Goal: Task Accomplishment & Management: Use online tool/utility

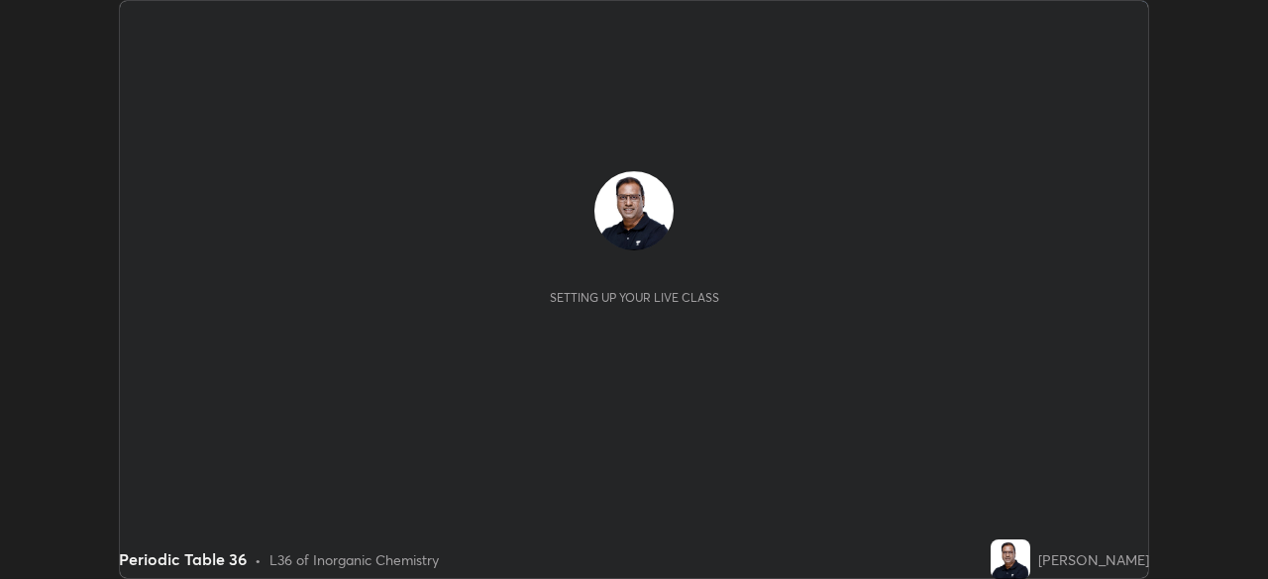
scroll to position [579, 1267]
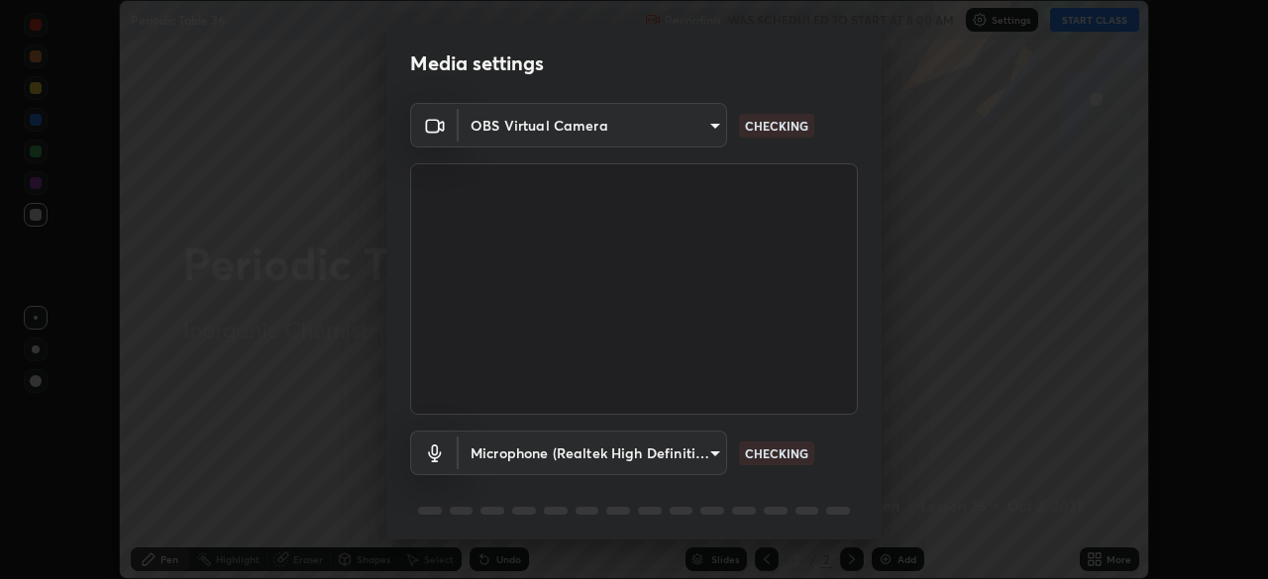
type input "cf4cade584ede8fb560bca5df173c6e0c2fab346f0fe5c0e134d57ffae5dbcad"
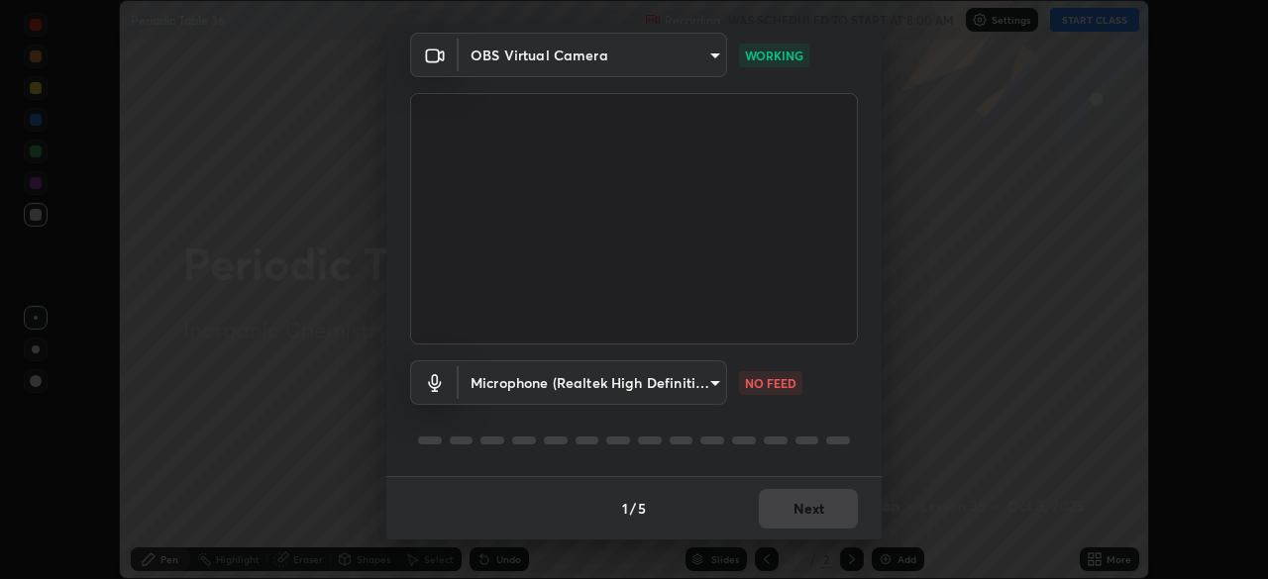
click at [632, 379] on body "Erase all Periodic Table 36 Recording WAS SCHEDULED TO START AT 8:00 AM Setting…" at bounding box center [634, 289] width 1268 height 579
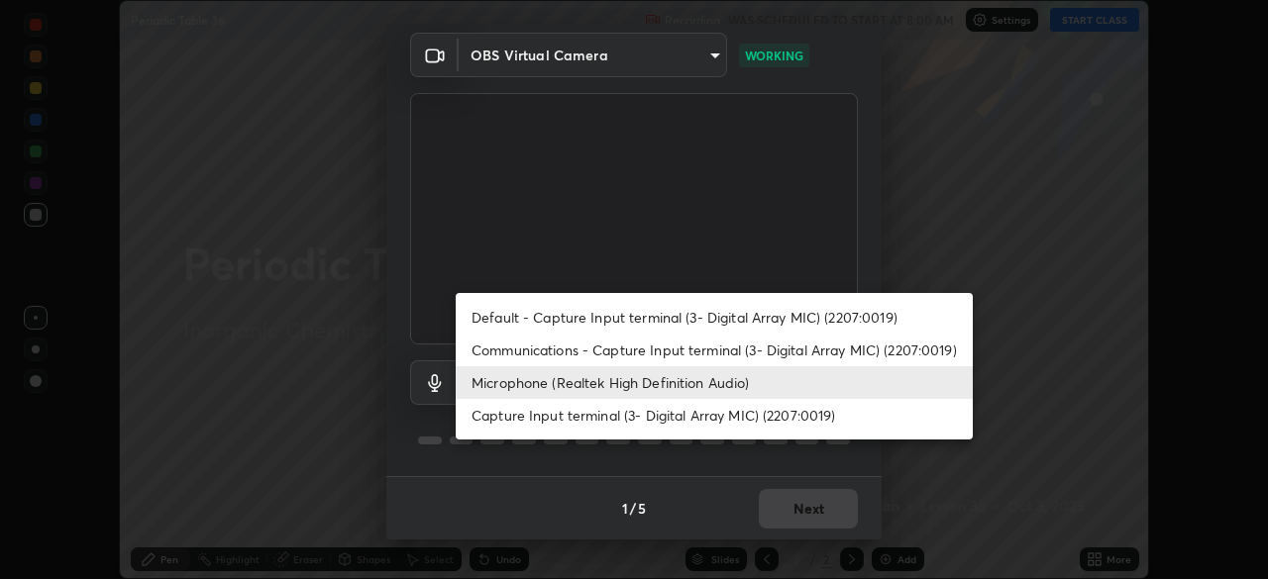
click at [573, 317] on li "Default - Capture Input terminal (3- Digital Array MIC) (2207:0019)" at bounding box center [714, 317] width 517 height 33
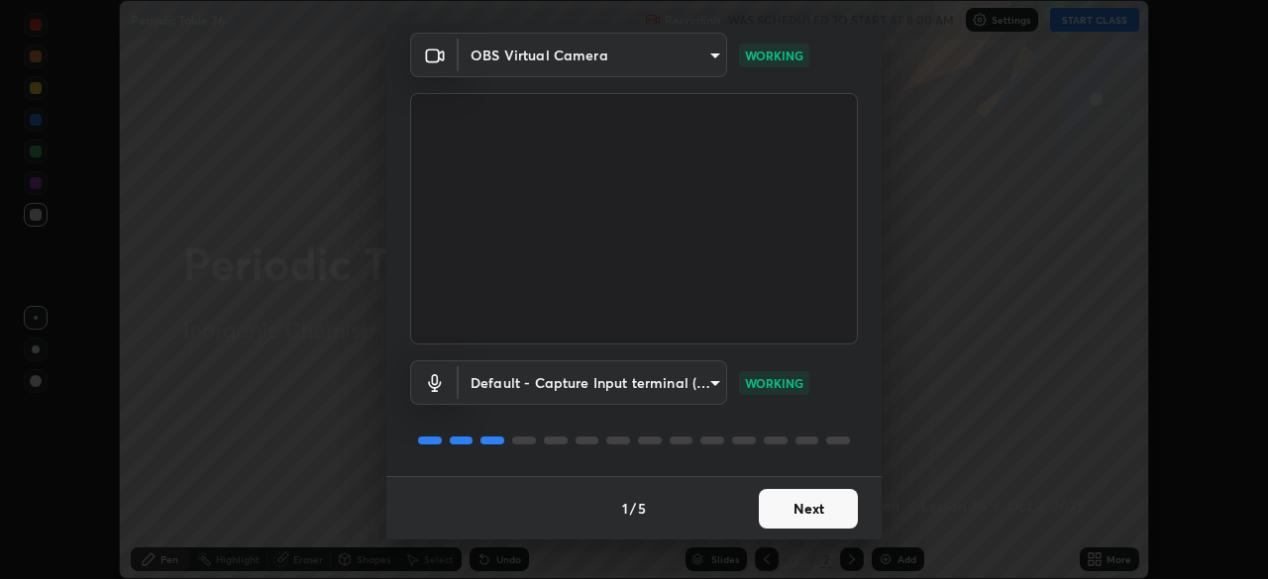
click at [660, 385] on body "Erase all Periodic Table 36 Recording WAS SCHEDULED TO START AT 8:00 AM Setting…" at bounding box center [634, 289] width 1268 height 579
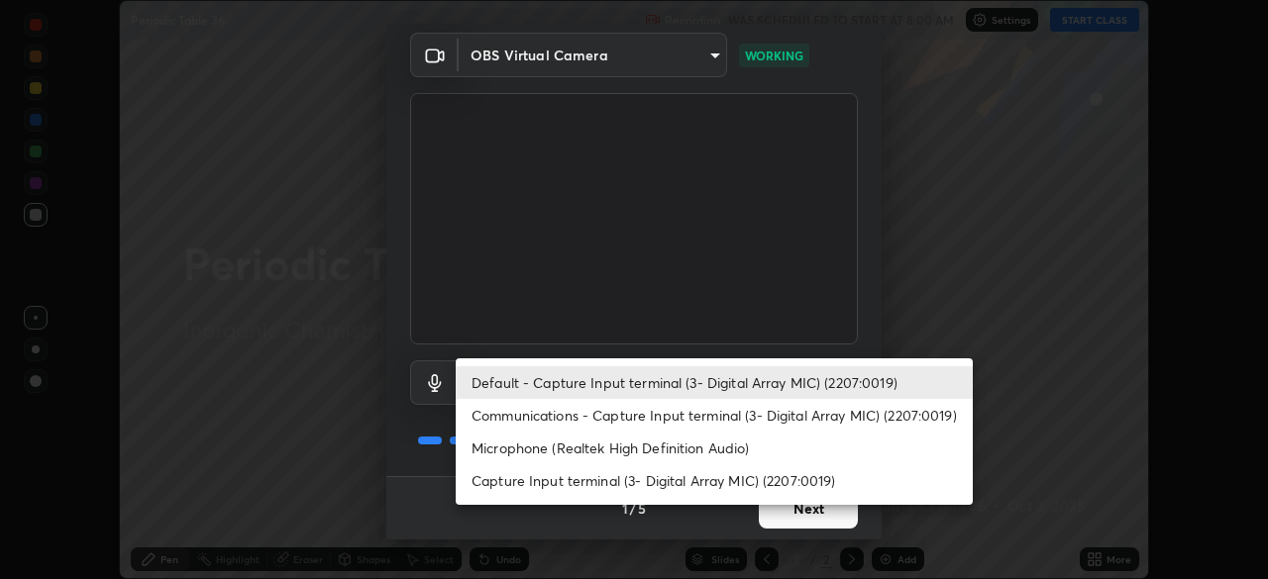
click at [628, 448] on li "Microphone (Realtek High Definition Audio)" at bounding box center [714, 448] width 517 height 33
type input "2c7ce03bf44361b7ba6d686ec062d0a68e8820996cf89e2862210030541b57e2"
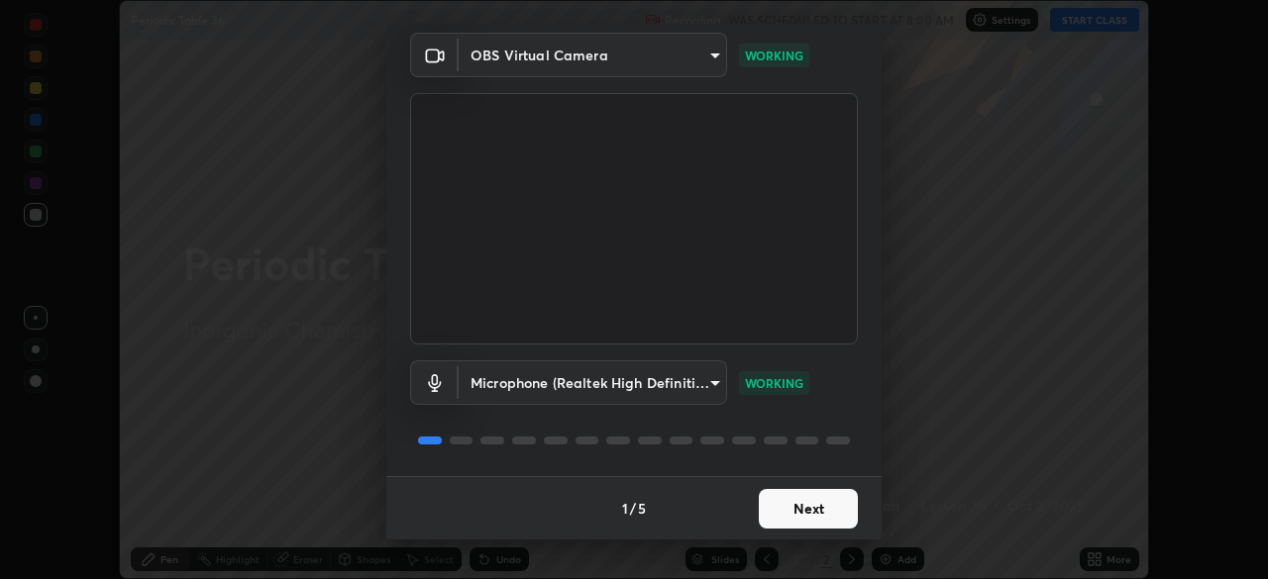
click at [794, 515] on button "Next" at bounding box center [808, 509] width 99 height 40
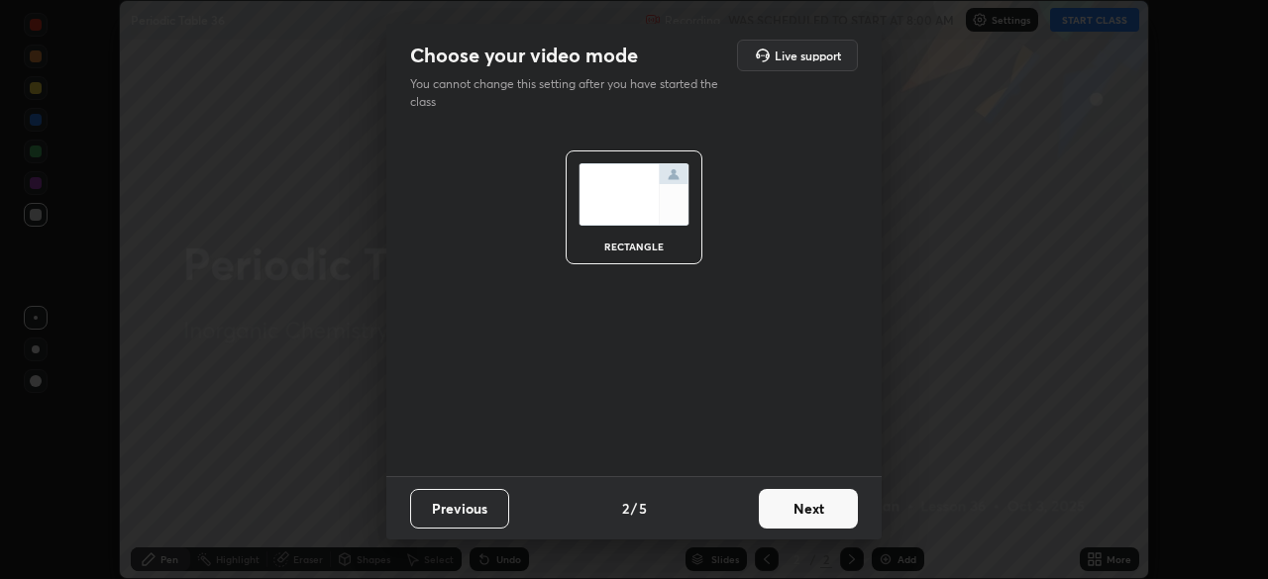
click at [807, 519] on button "Next" at bounding box center [808, 509] width 99 height 40
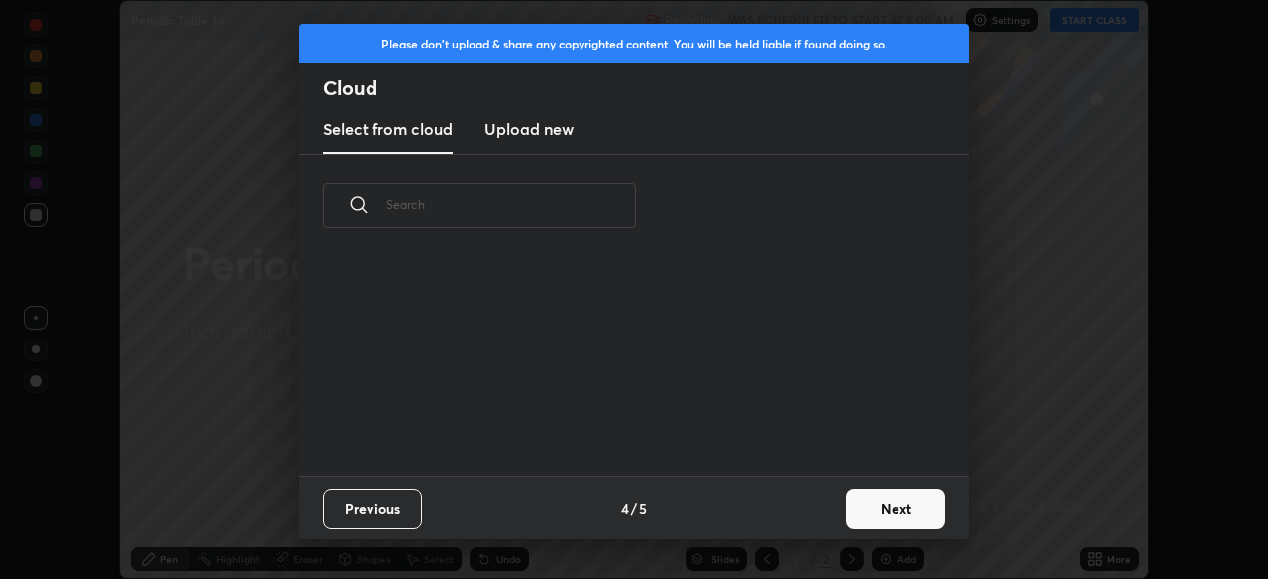
click at [824, 508] on div "Previous 4 / 5 Next" at bounding box center [633, 507] width 669 height 63
click at [877, 506] on button "Next" at bounding box center [895, 509] width 99 height 40
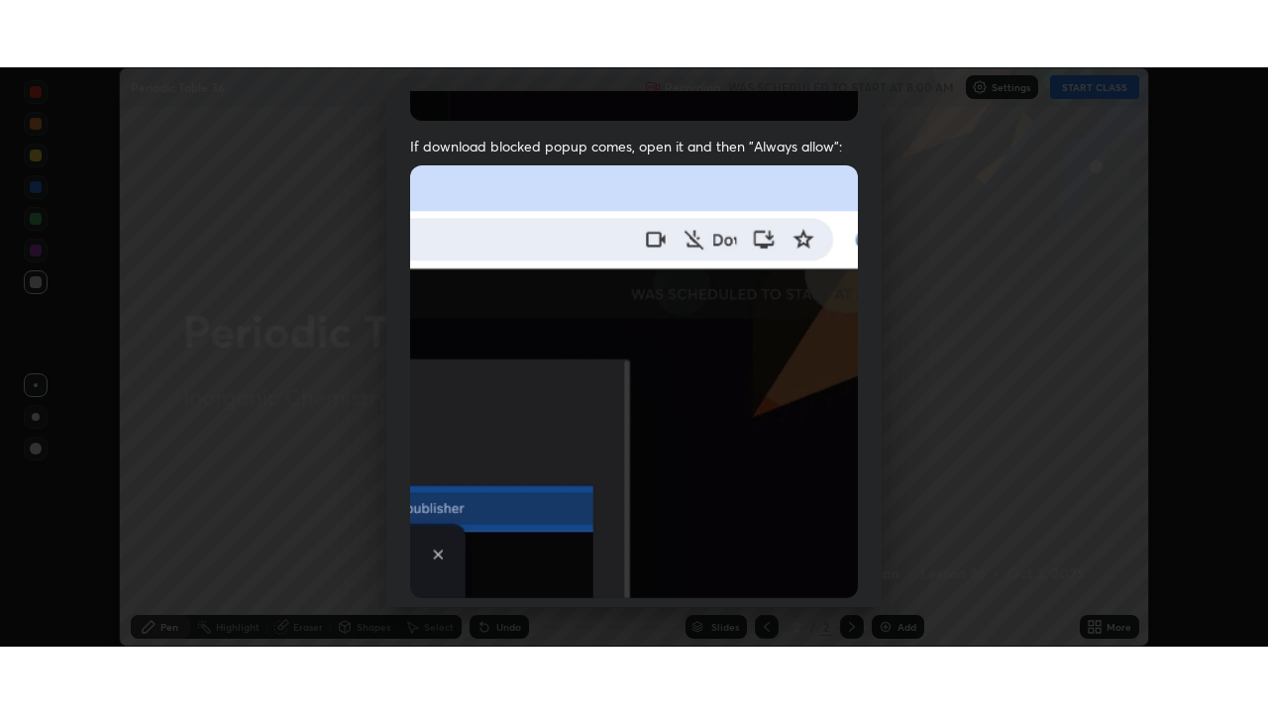
scroll to position [474, 0]
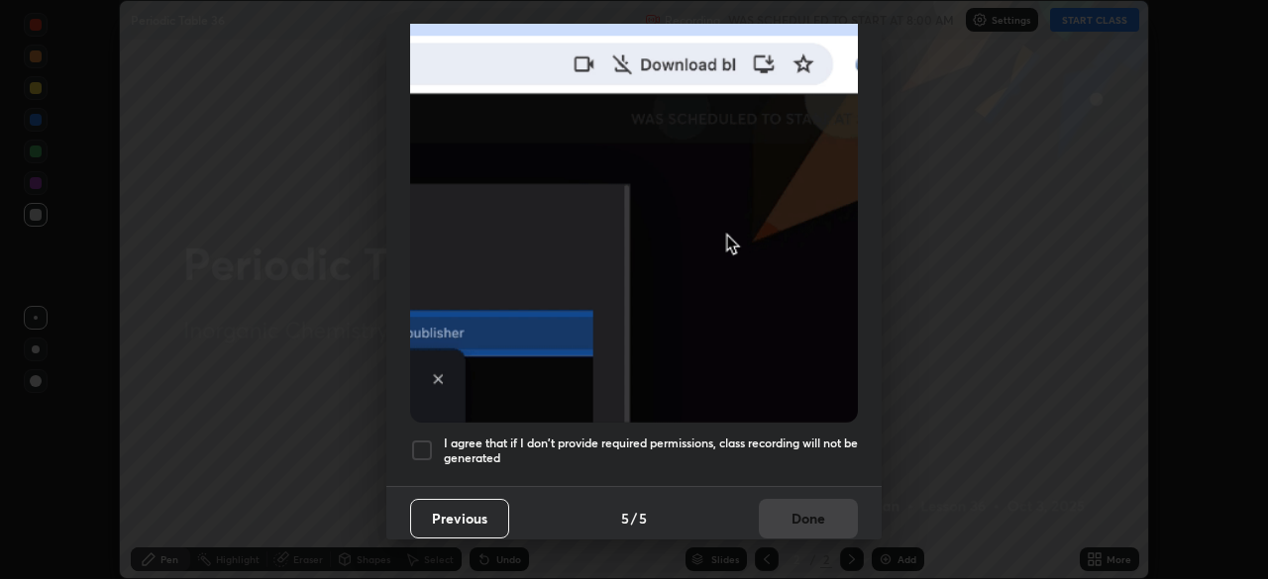
click at [425, 439] on div at bounding box center [422, 451] width 24 height 24
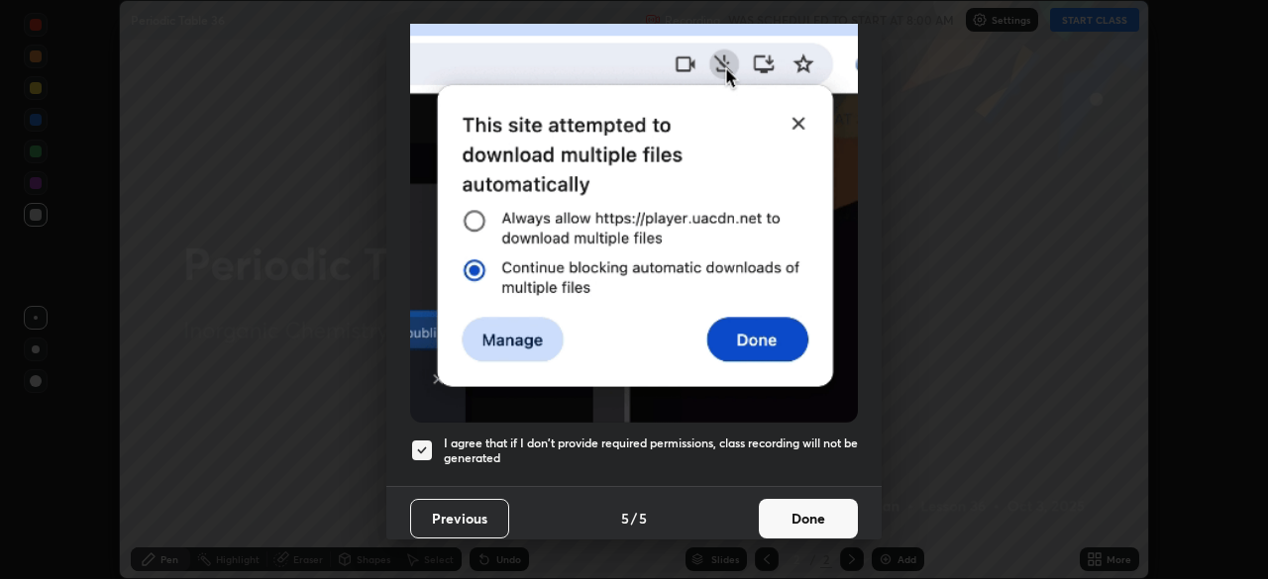
click at [765, 513] on button "Done" at bounding box center [808, 519] width 99 height 40
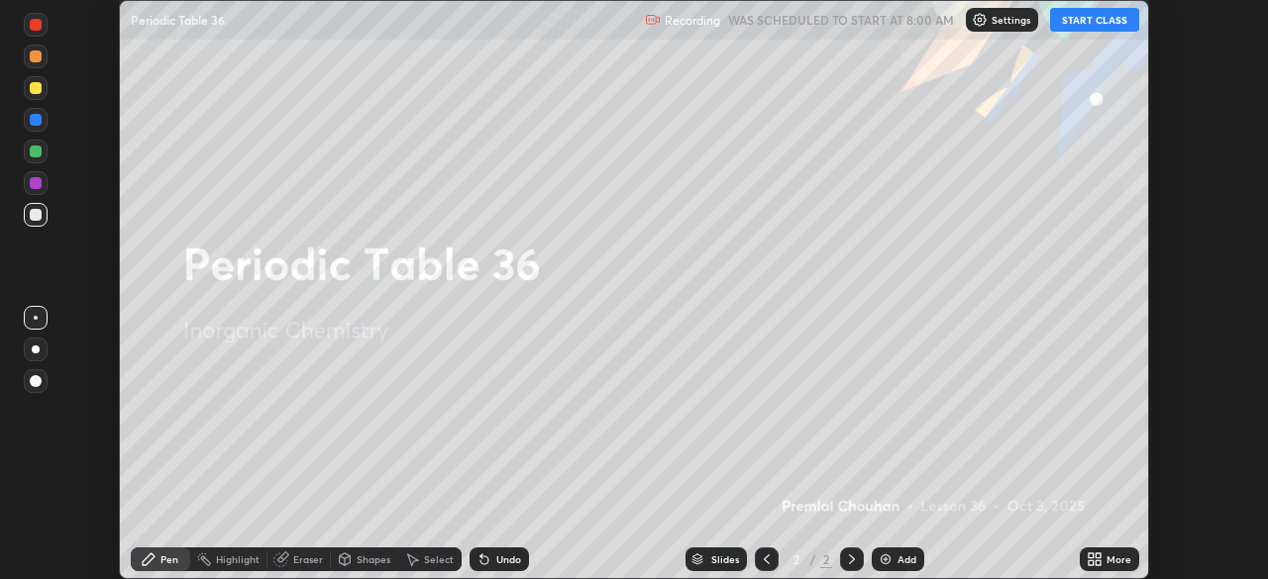
click at [1084, 19] on button "START CLASS" at bounding box center [1094, 20] width 89 height 24
click at [1097, 560] on icon at bounding box center [1094, 560] width 16 height 16
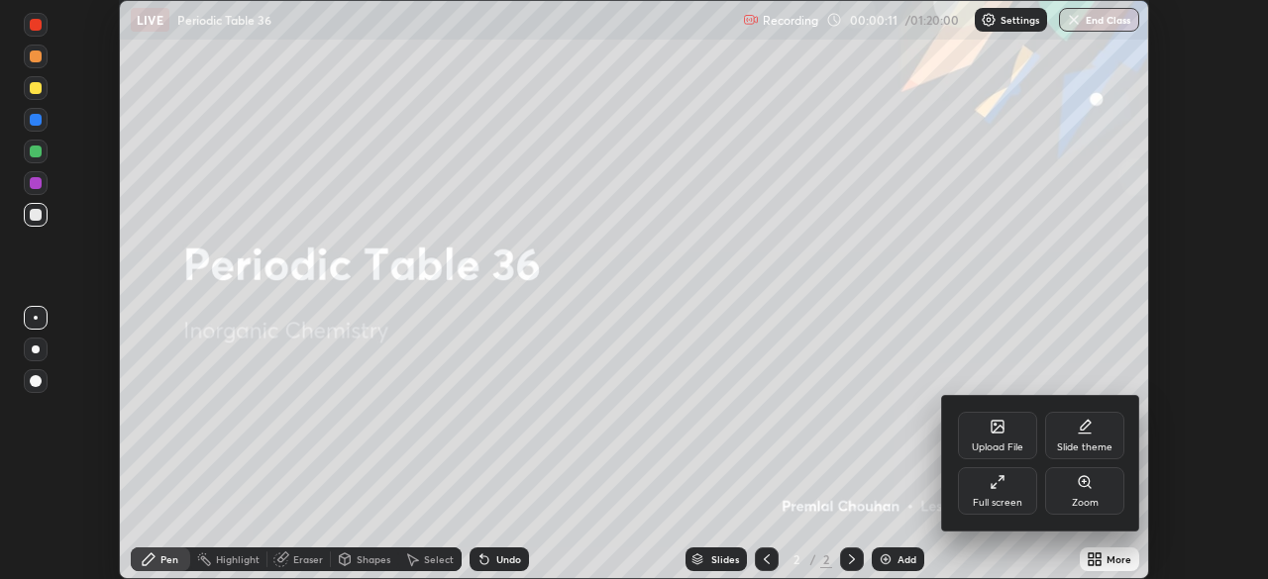
click at [1005, 498] on div "Full screen" at bounding box center [997, 503] width 50 height 10
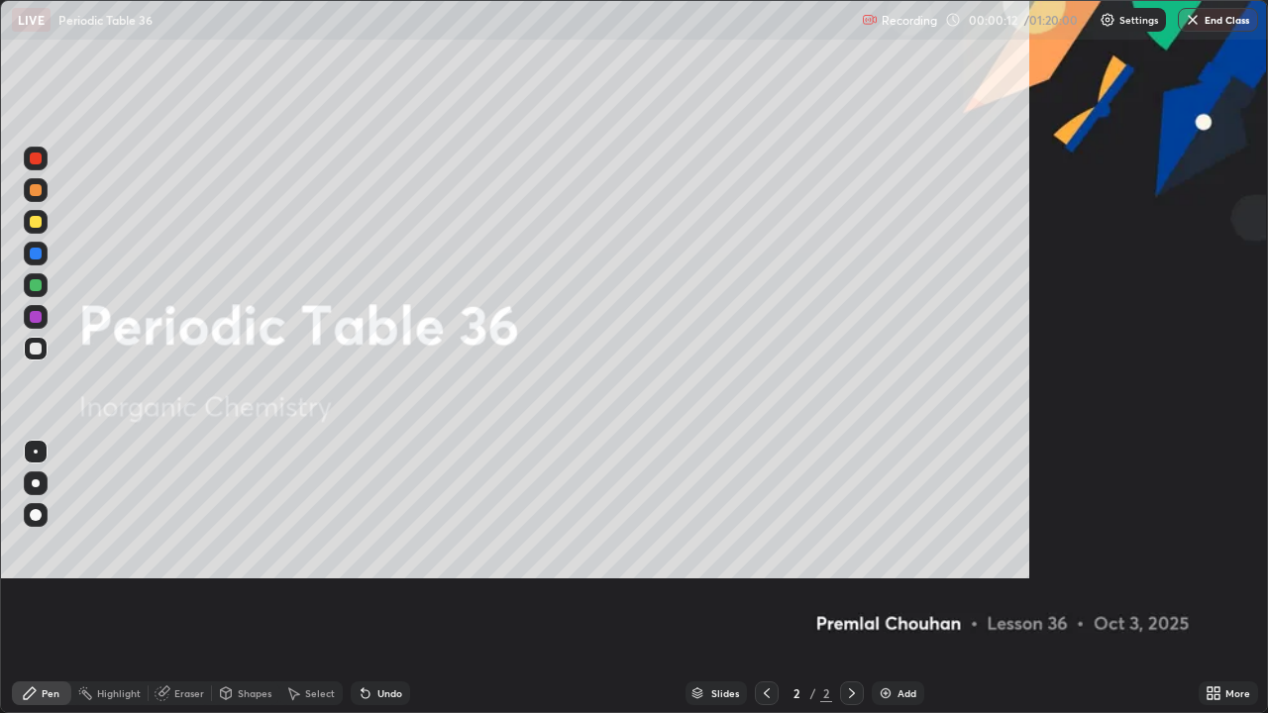
scroll to position [713, 1268]
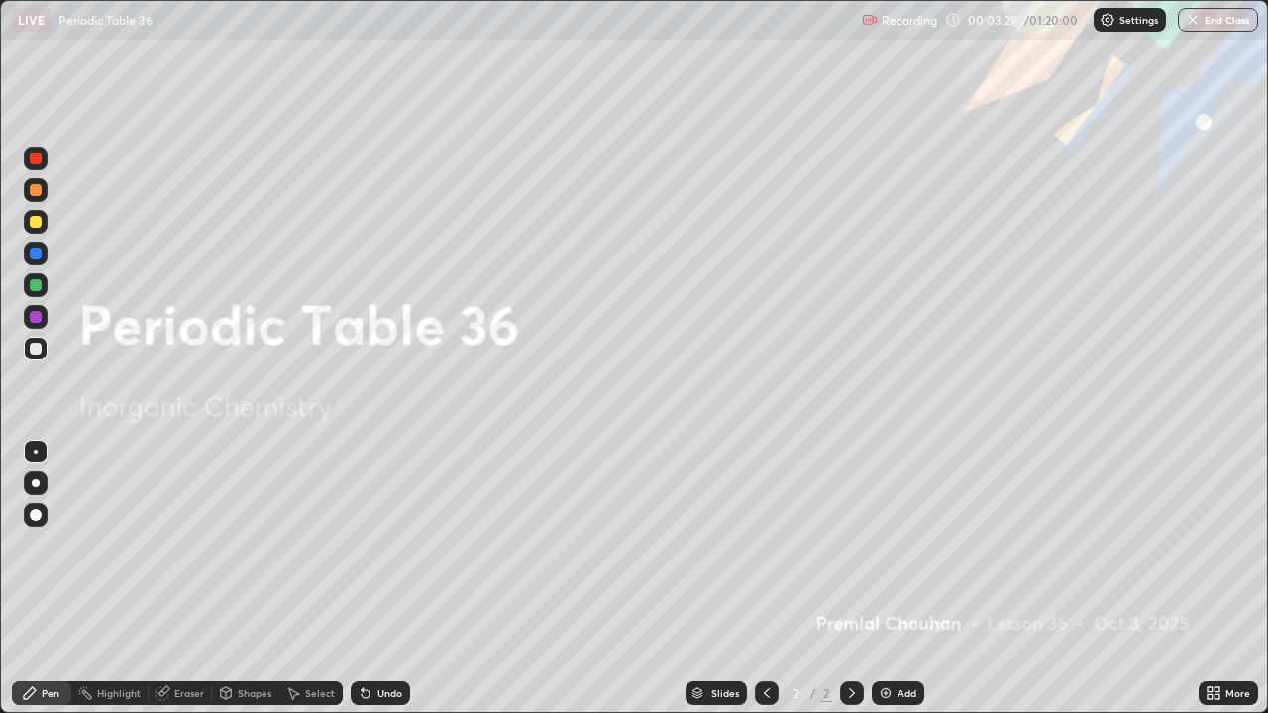
click at [1027, 578] on div "Slides 2 / 2 Add" at bounding box center [804, 693] width 788 height 40
click at [889, 578] on img at bounding box center [885, 693] width 16 height 16
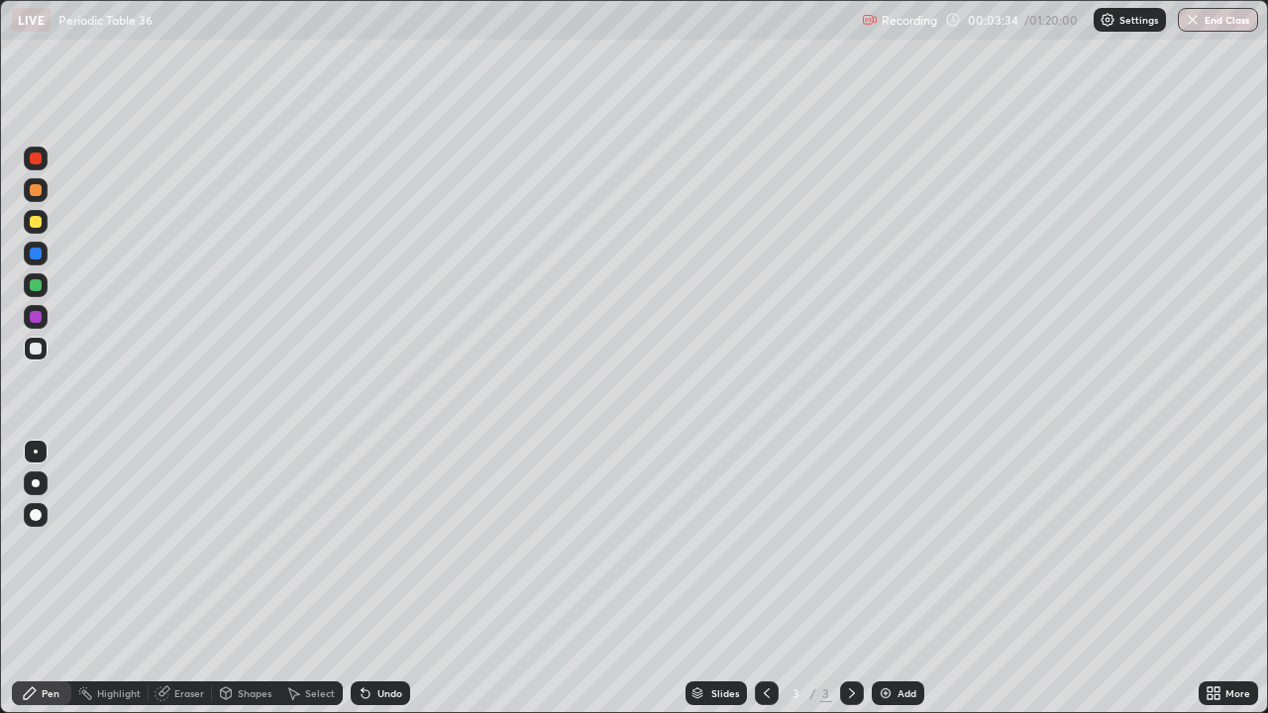
click at [41, 221] on div at bounding box center [36, 222] width 12 height 12
click at [40, 217] on div at bounding box center [36, 222] width 12 height 12
click at [33, 290] on div at bounding box center [36, 285] width 12 height 12
click at [35, 285] on div at bounding box center [36, 285] width 12 height 12
click at [189, 578] on div "Eraser" at bounding box center [189, 693] width 30 height 10
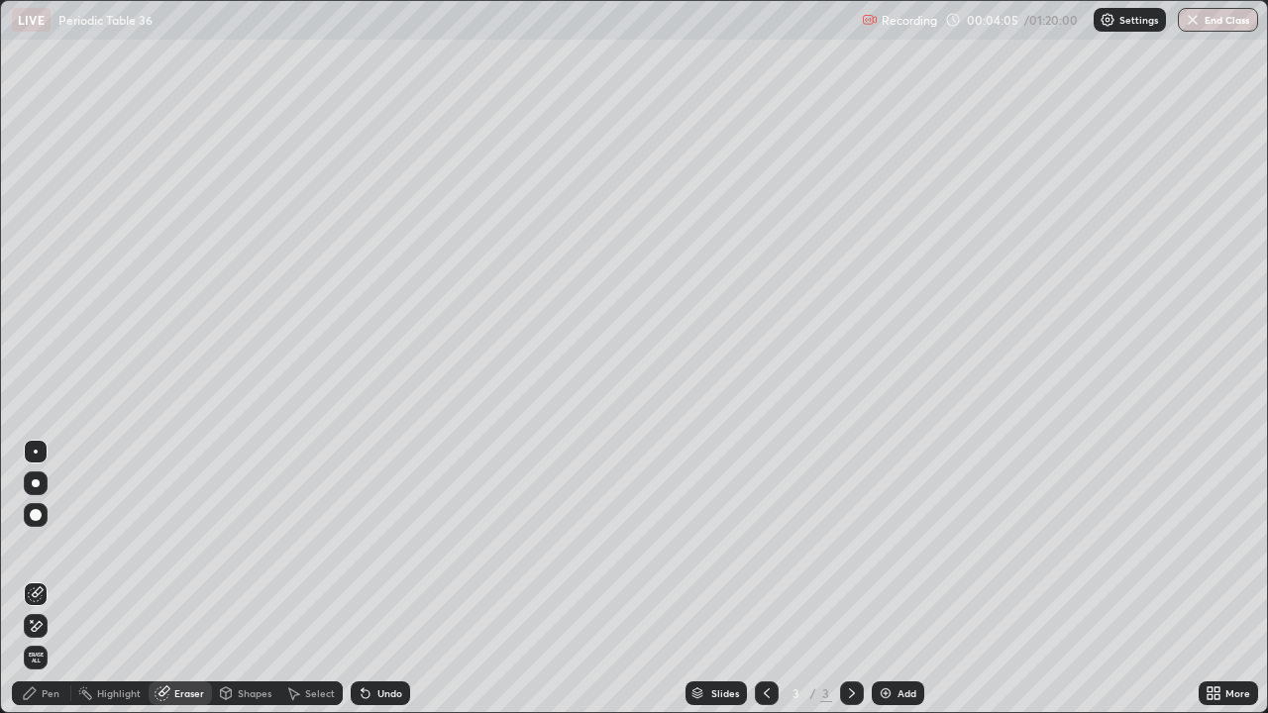
click at [62, 578] on div "Pen" at bounding box center [41, 693] width 59 height 24
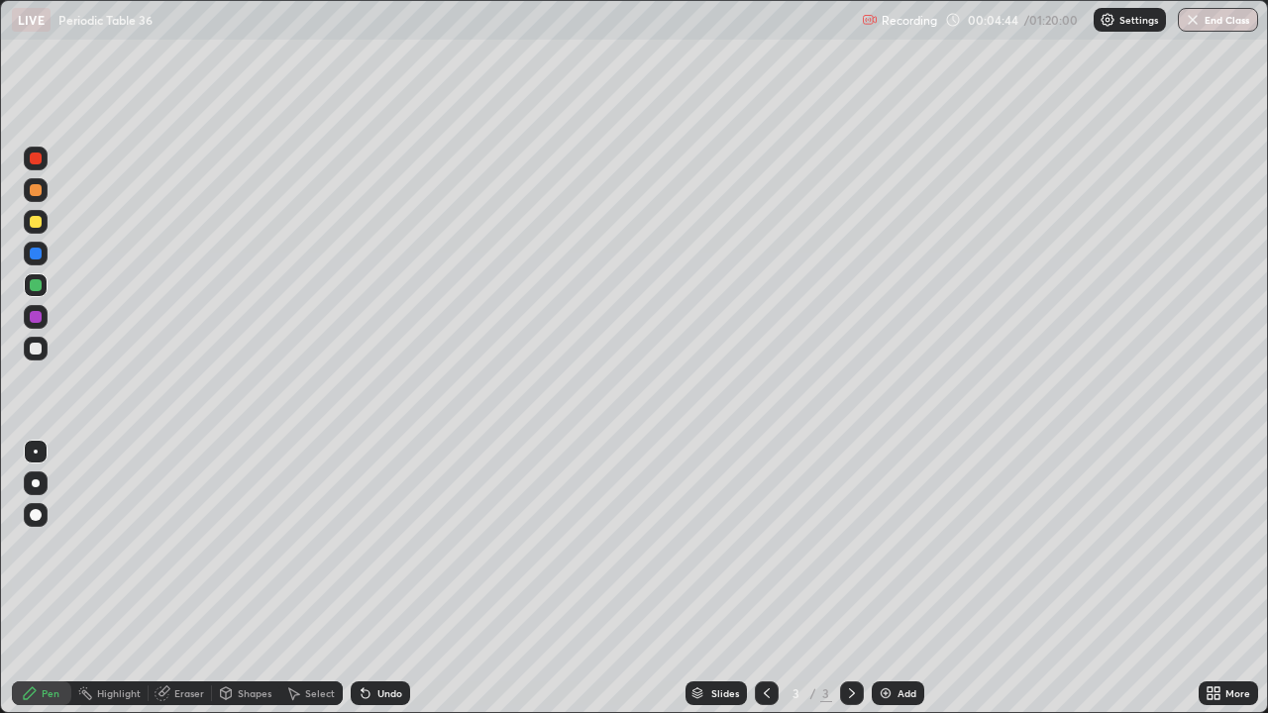
click at [36, 223] on div at bounding box center [36, 222] width 12 height 12
click at [36, 191] on div at bounding box center [36, 190] width 12 height 12
click at [35, 194] on div at bounding box center [36, 190] width 12 height 12
click at [184, 578] on div "Eraser" at bounding box center [189, 693] width 30 height 10
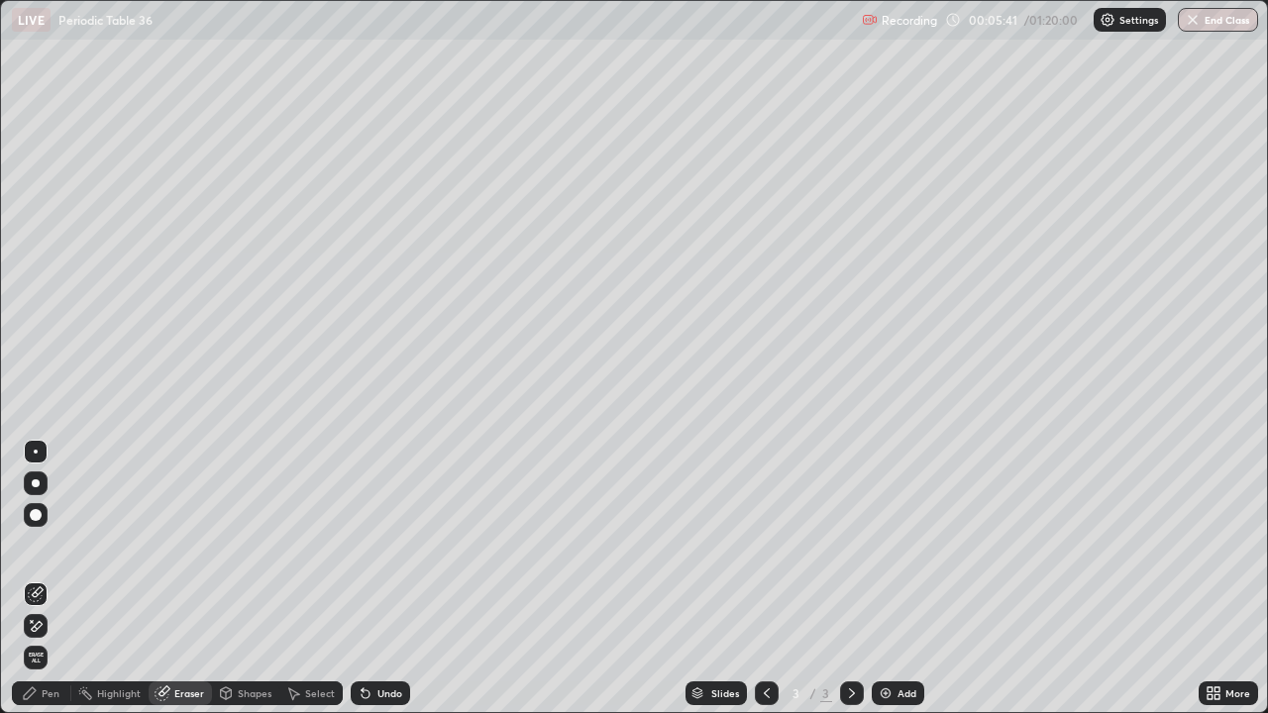
click at [46, 578] on div "Pen" at bounding box center [51, 693] width 18 height 10
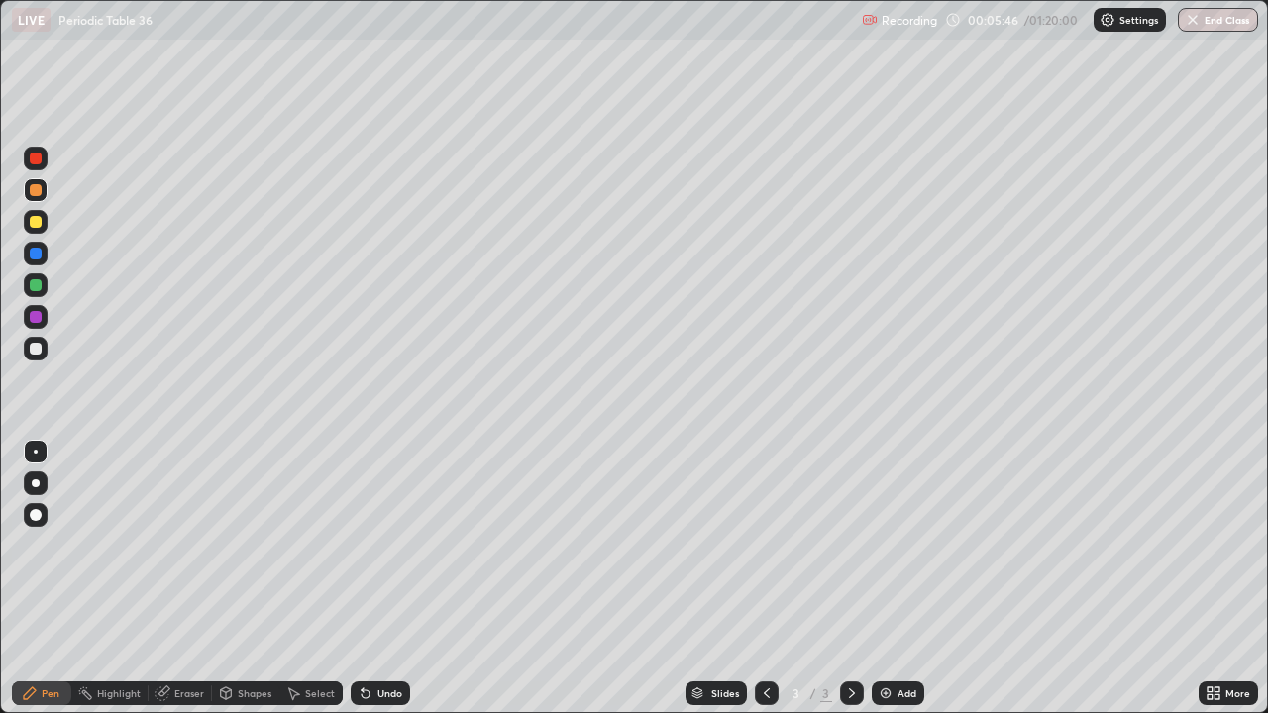
click at [175, 578] on div "Eraser" at bounding box center [189, 693] width 30 height 10
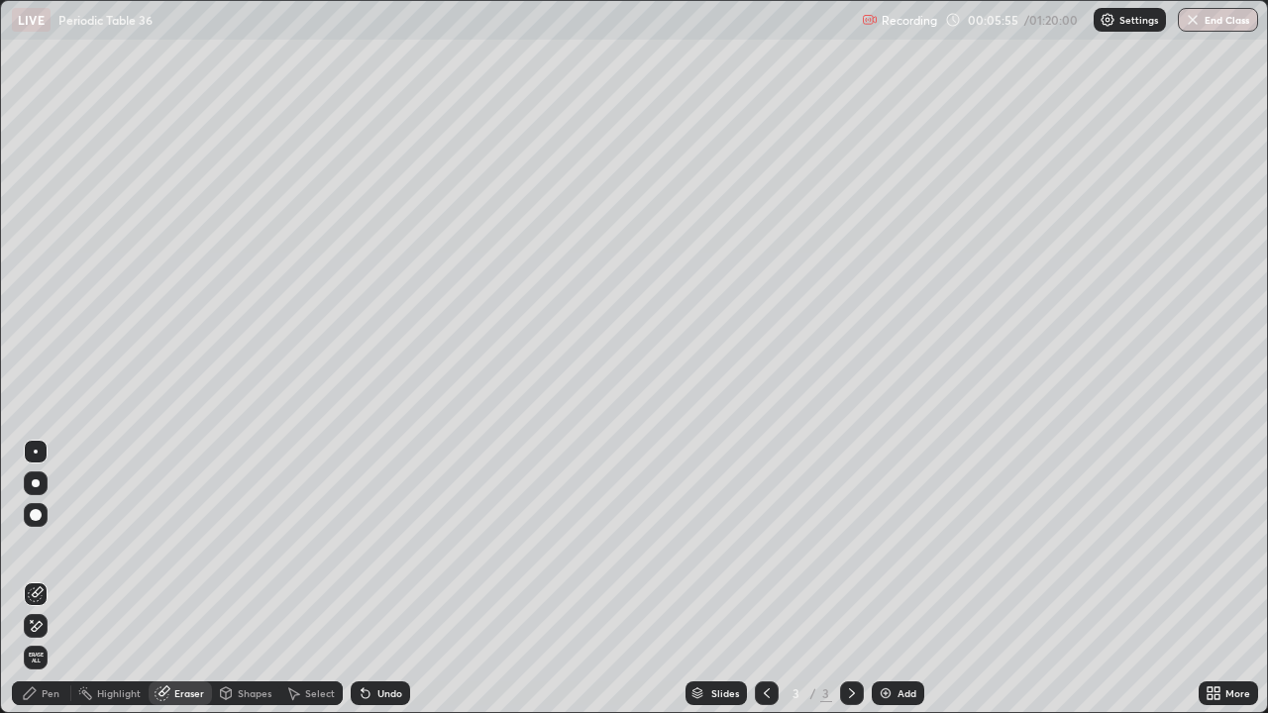
click at [50, 578] on div "Pen" at bounding box center [51, 693] width 18 height 10
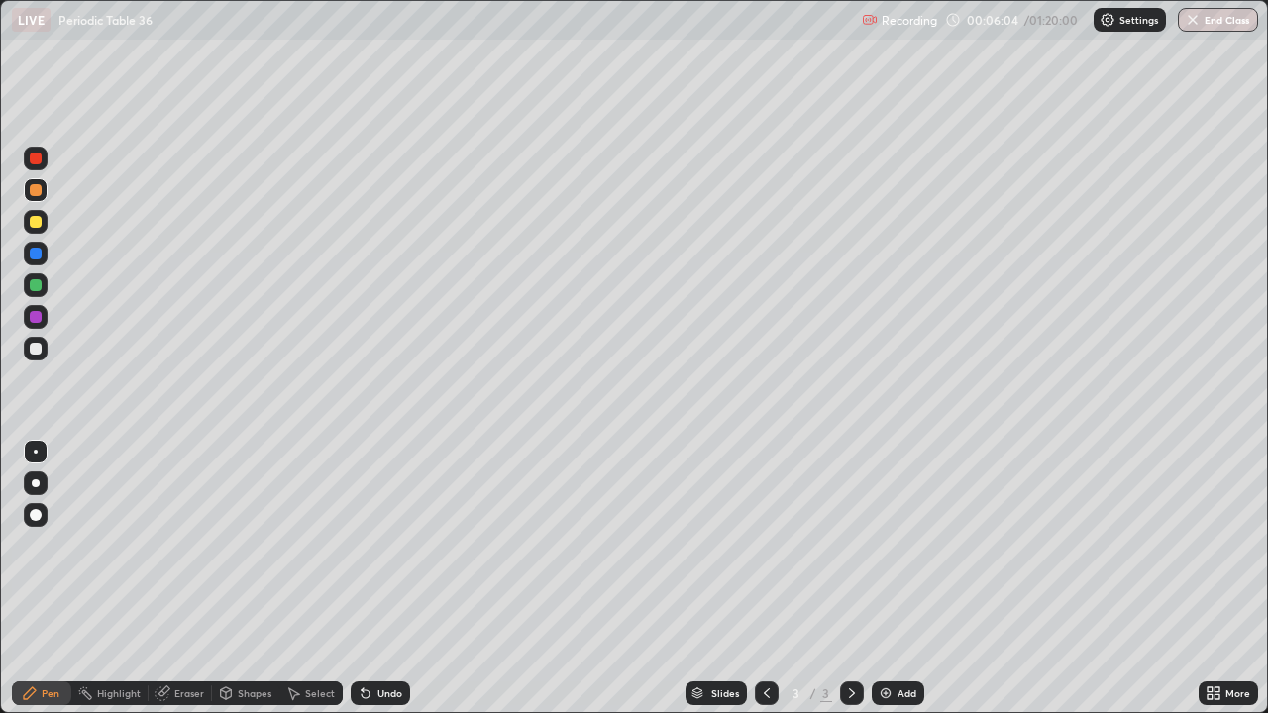
click at [172, 578] on div "Eraser" at bounding box center [180, 693] width 63 height 24
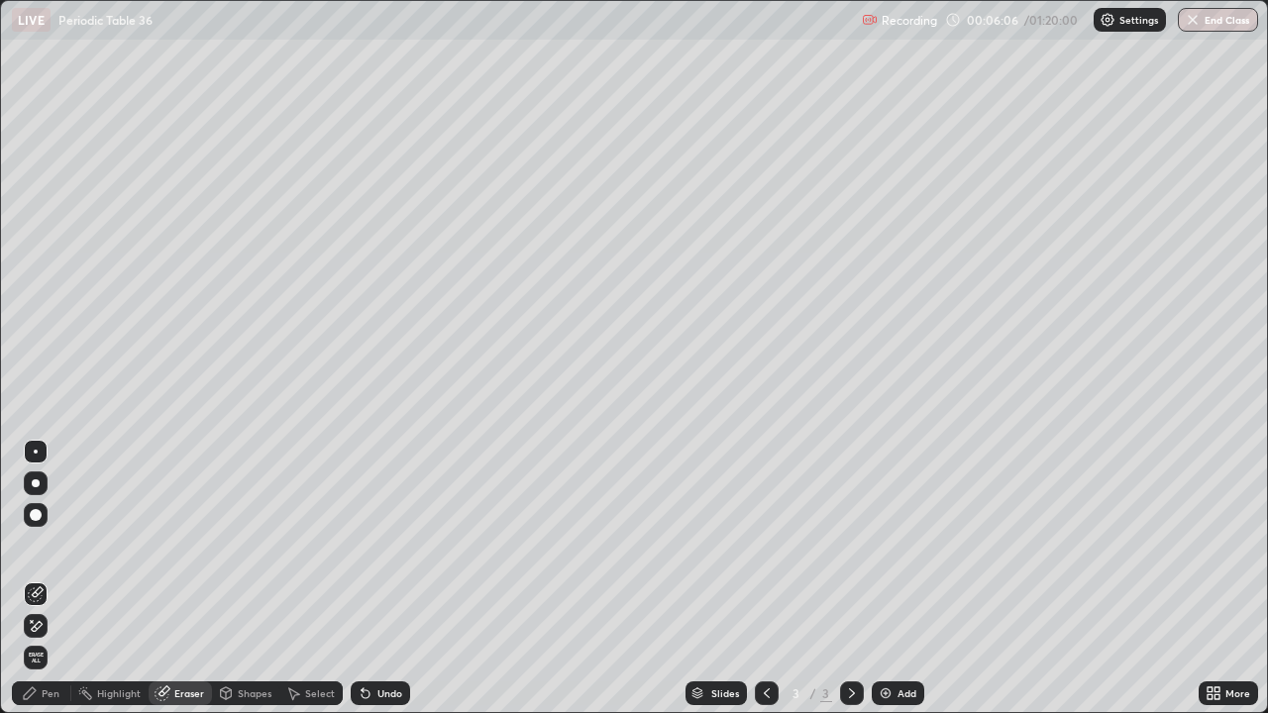
click at [42, 578] on div "Pen" at bounding box center [51, 693] width 18 height 10
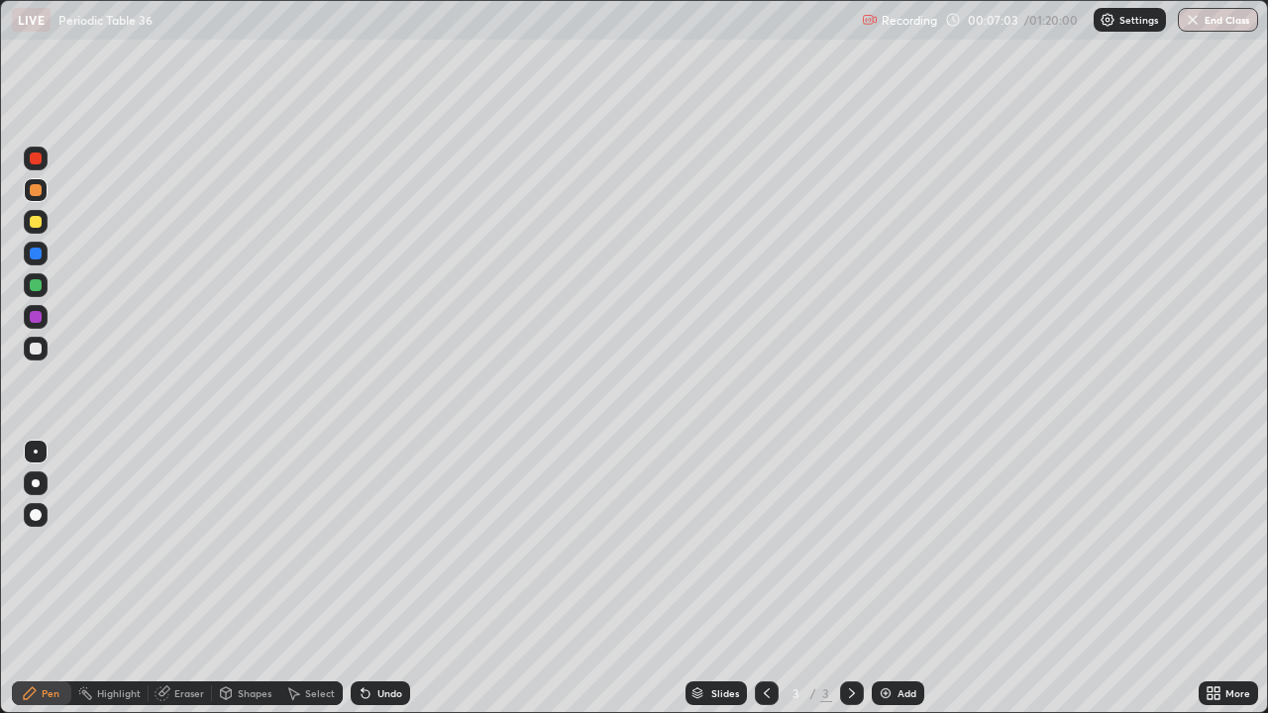
click at [191, 578] on div "Eraser" at bounding box center [189, 693] width 30 height 10
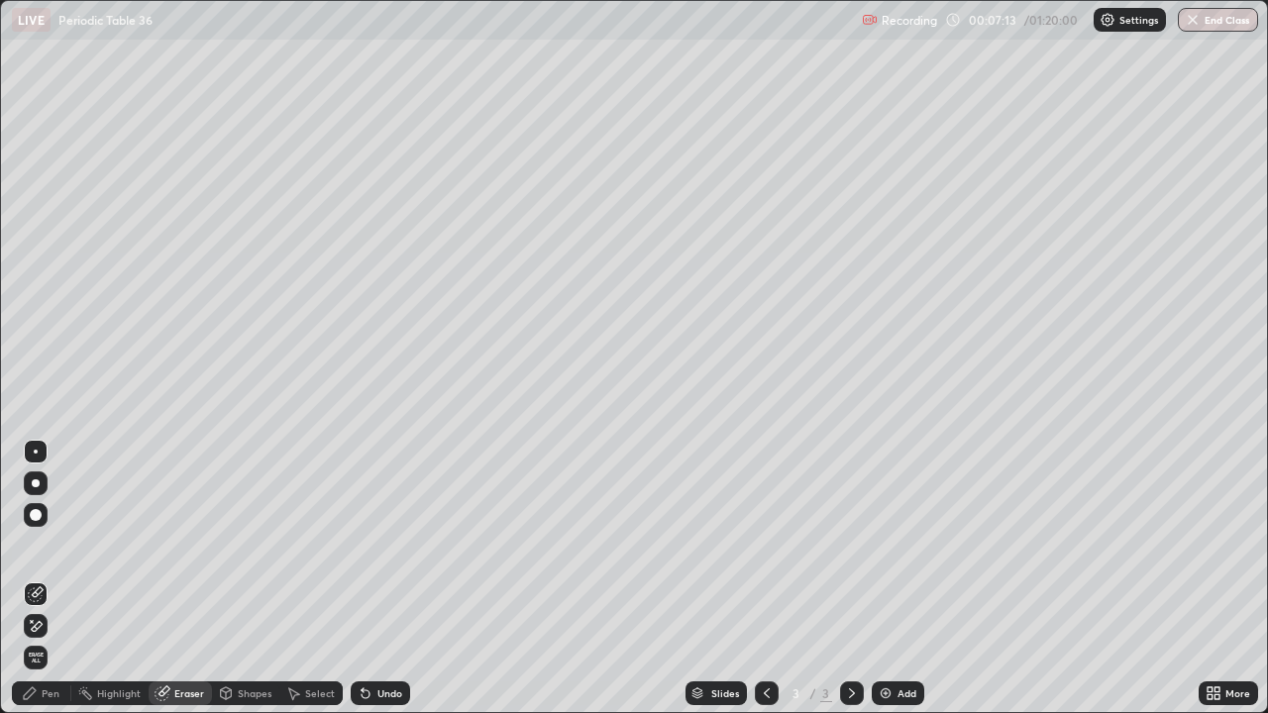
click at [52, 578] on div "Pen" at bounding box center [51, 693] width 18 height 10
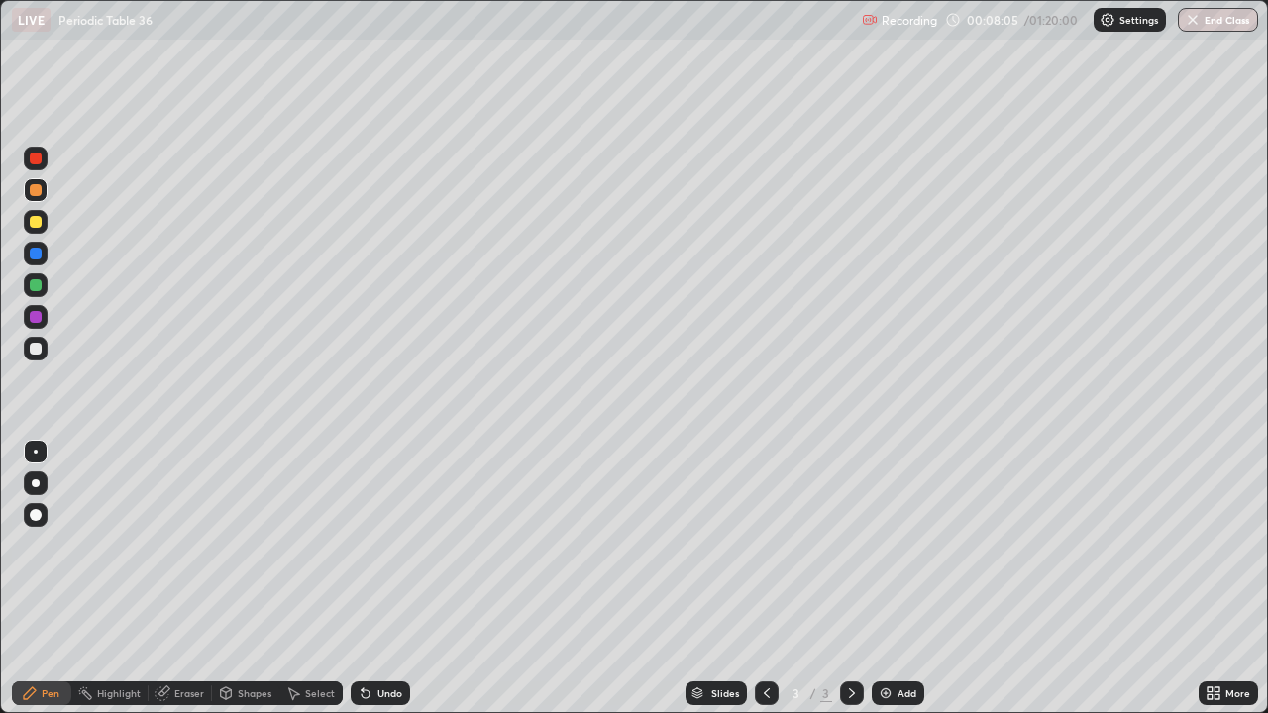
click at [196, 578] on div "Eraser" at bounding box center [189, 693] width 30 height 10
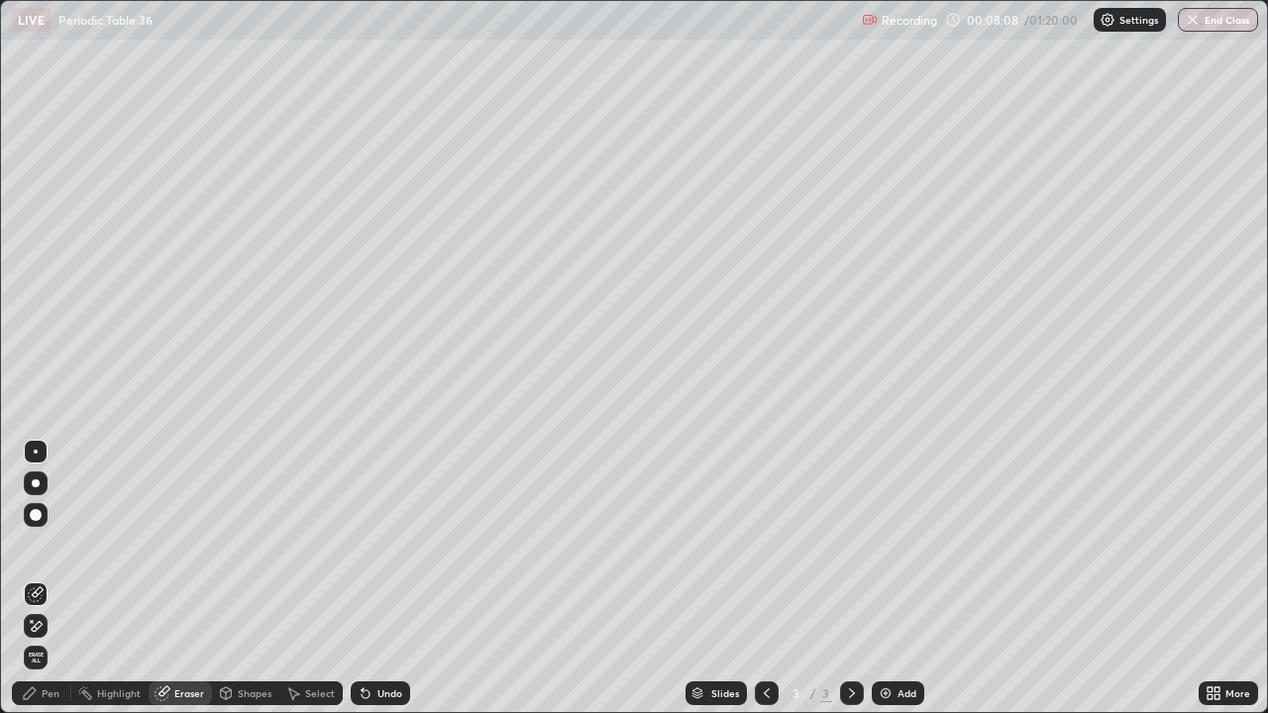
click at [53, 578] on div "Pen" at bounding box center [51, 693] width 18 height 10
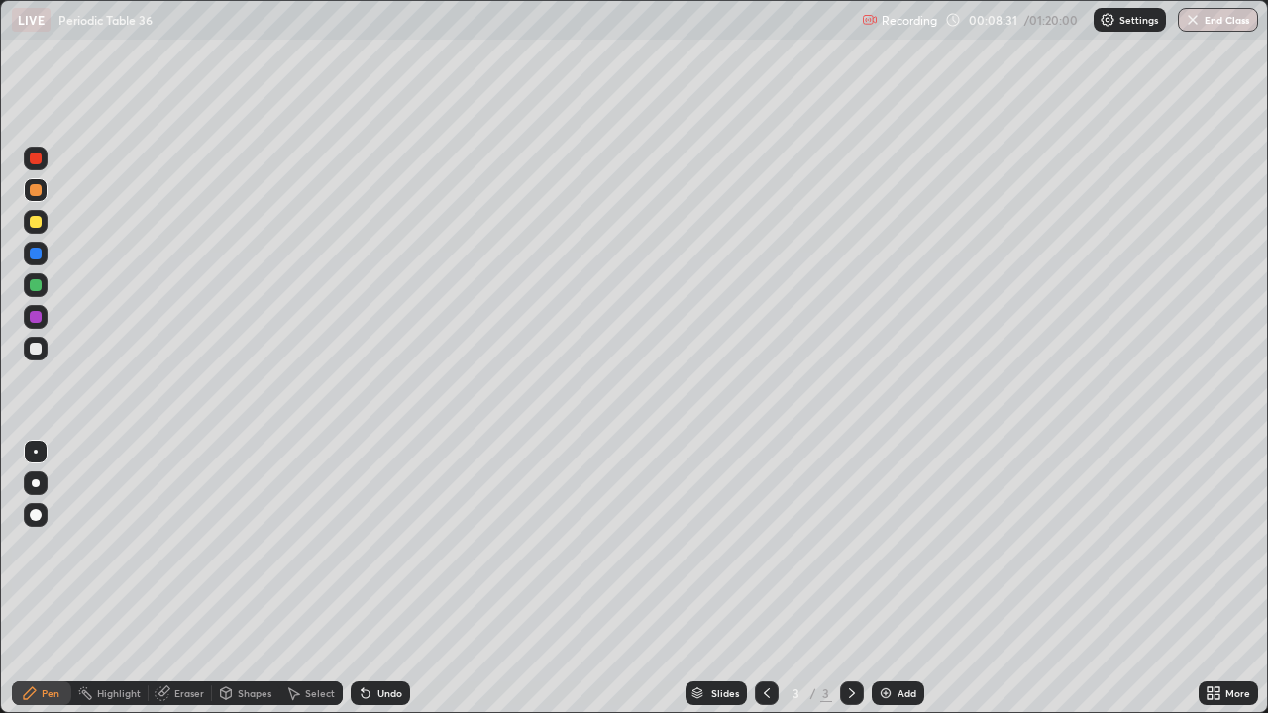
click at [190, 578] on div "Eraser" at bounding box center [189, 693] width 30 height 10
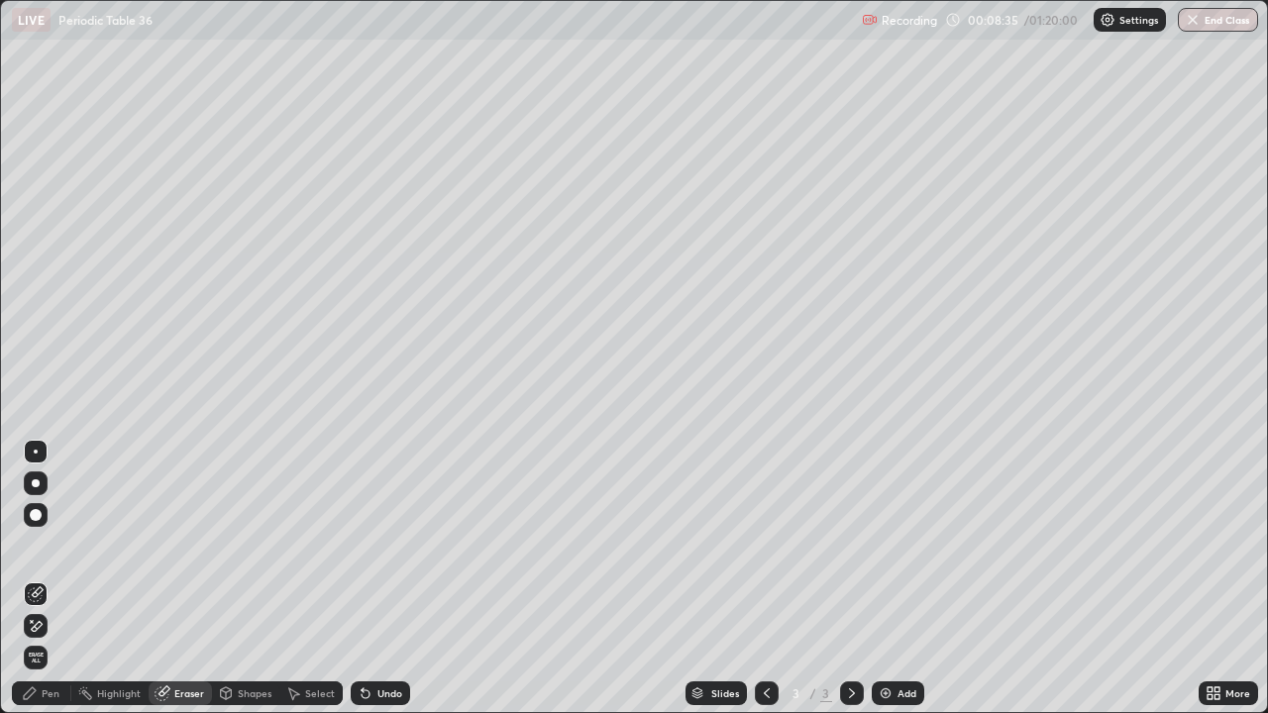
click at [54, 578] on div "Pen" at bounding box center [51, 693] width 18 height 10
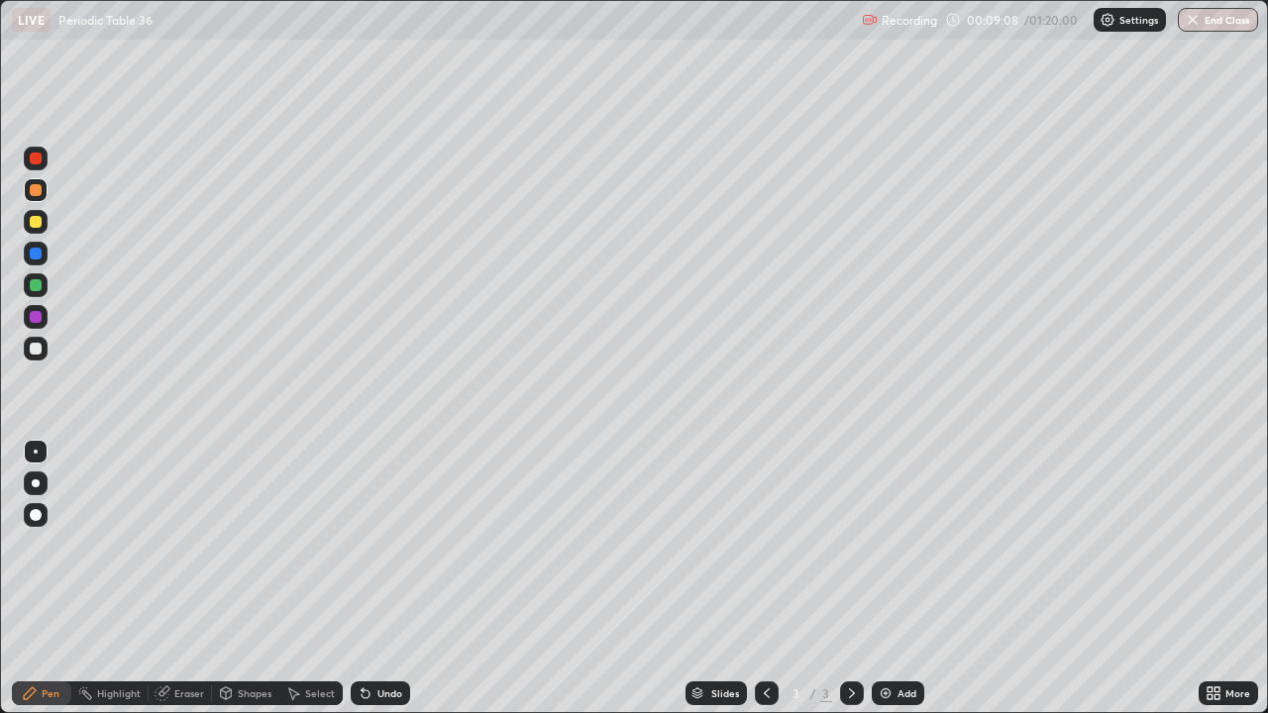
click at [183, 578] on div "Eraser" at bounding box center [189, 693] width 30 height 10
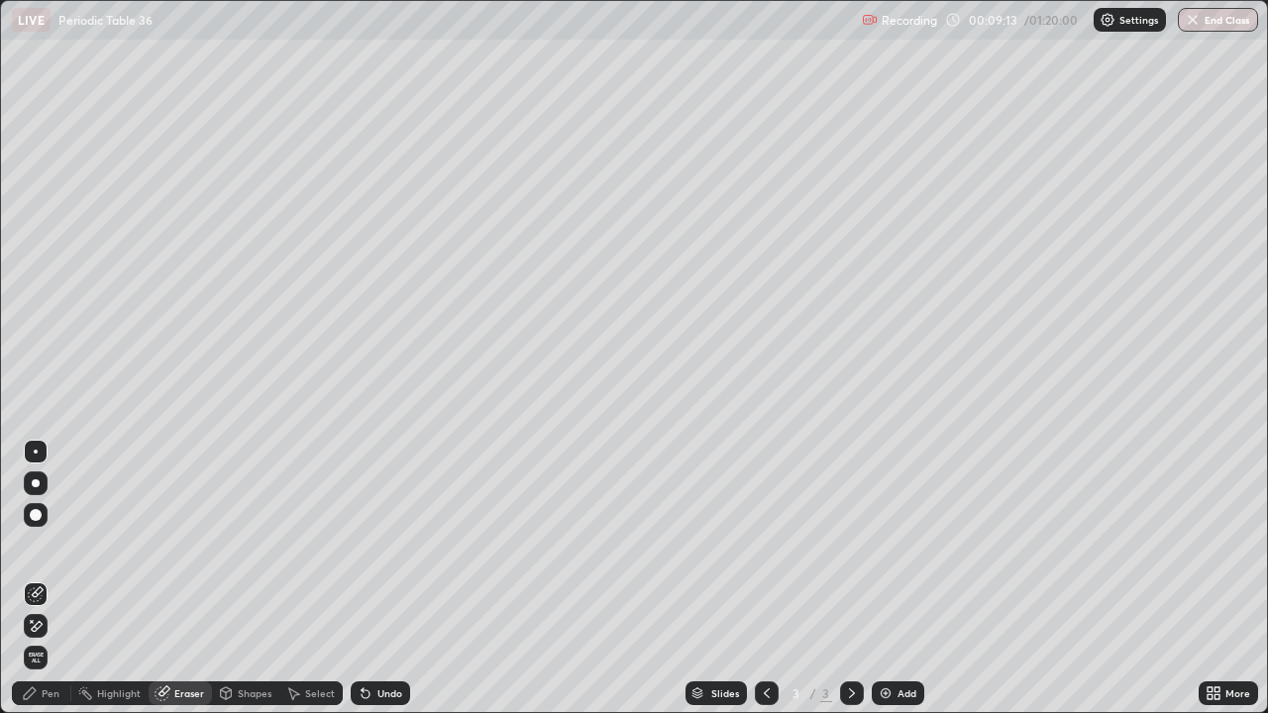
click at [57, 578] on div "Pen" at bounding box center [51, 693] width 18 height 10
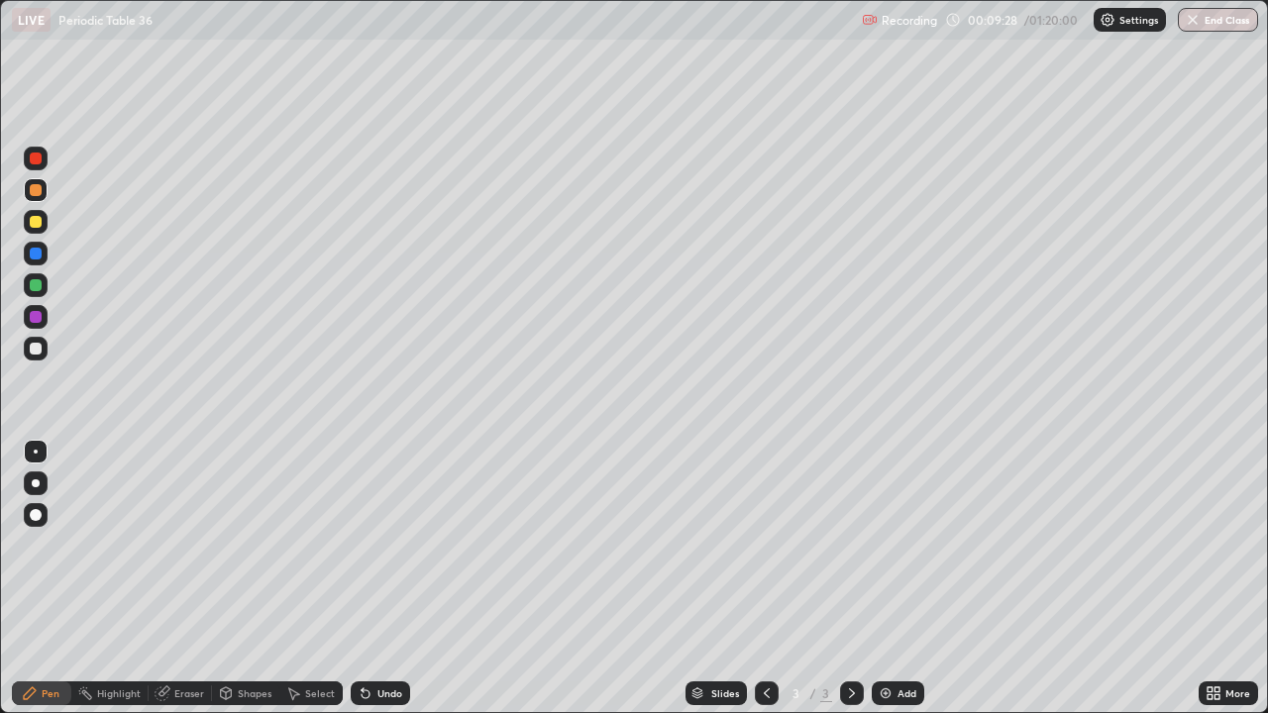
click at [184, 578] on div "Eraser" at bounding box center [189, 693] width 30 height 10
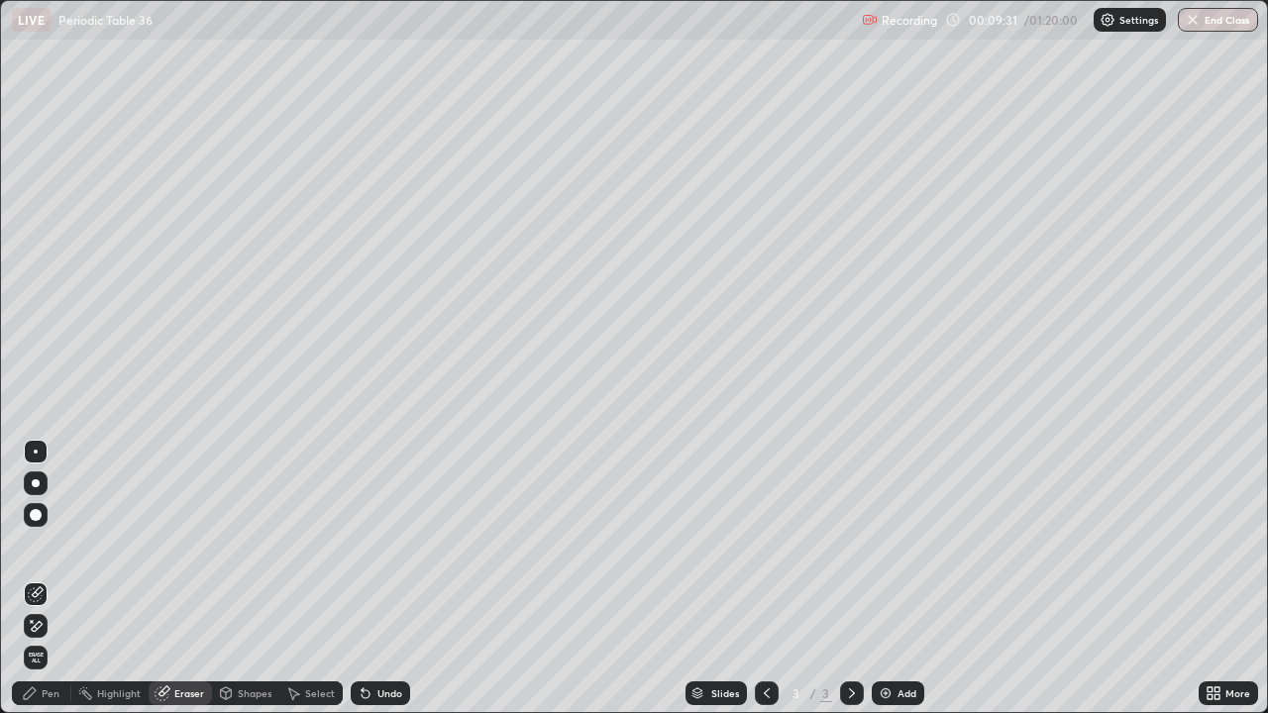
click at [52, 578] on div "Pen" at bounding box center [51, 693] width 18 height 10
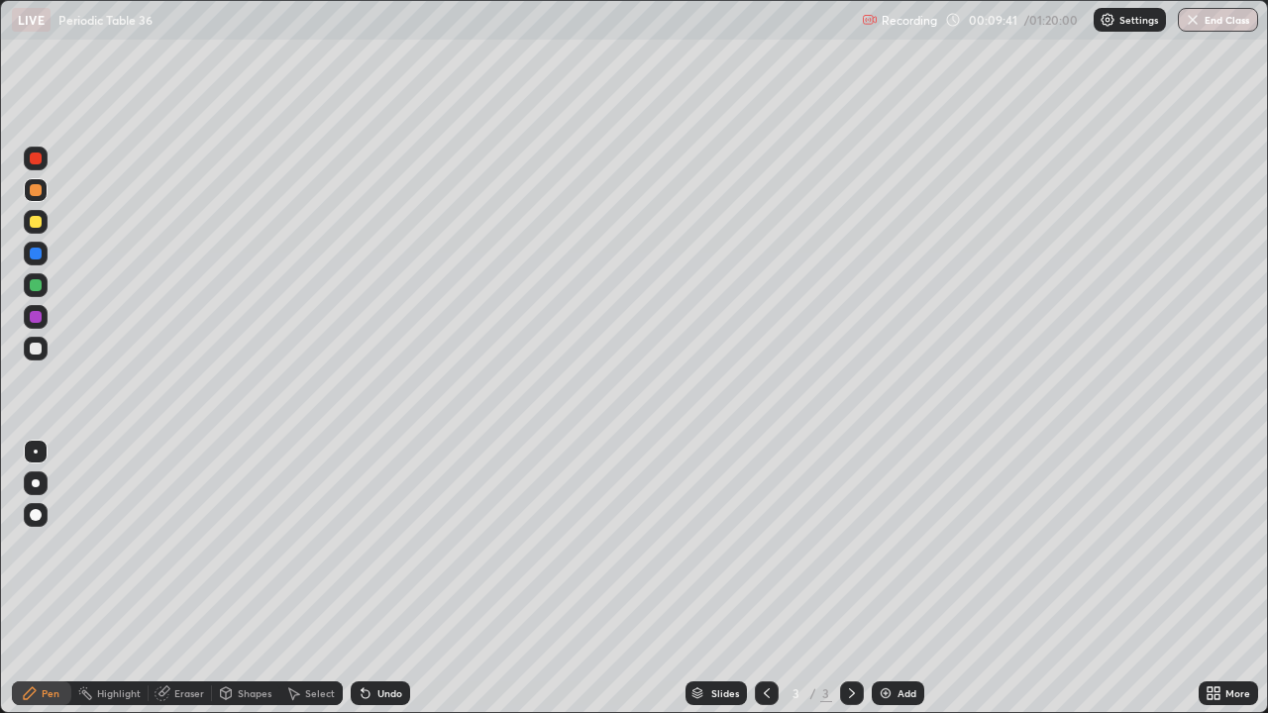
click at [190, 578] on div "Eraser" at bounding box center [189, 693] width 30 height 10
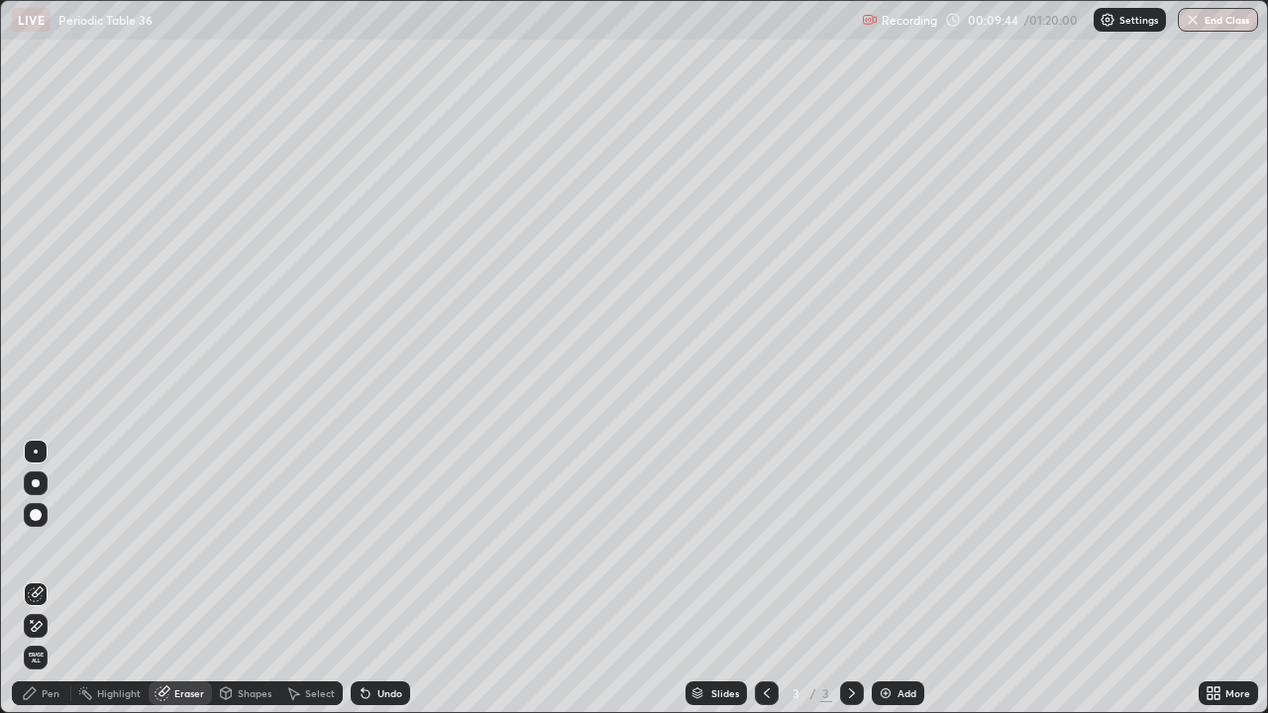
click at [53, 578] on div "Pen" at bounding box center [51, 693] width 18 height 10
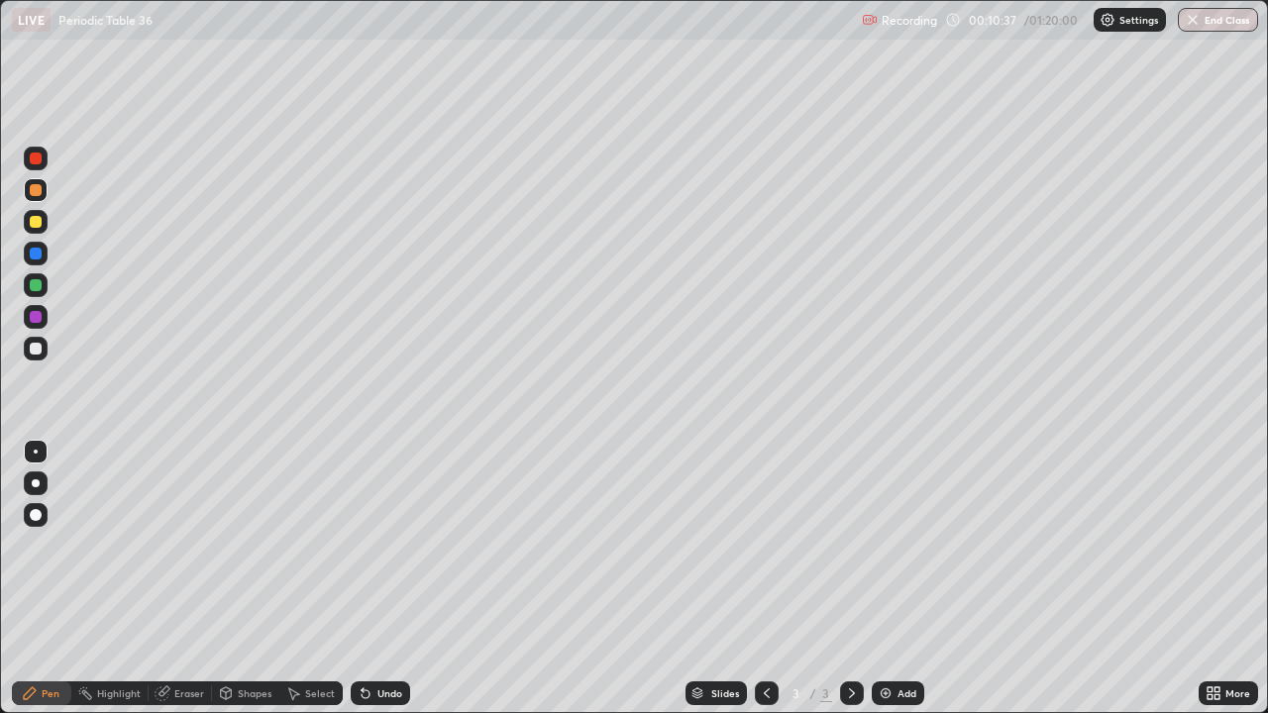
click at [188, 578] on div "Eraser" at bounding box center [189, 693] width 30 height 10
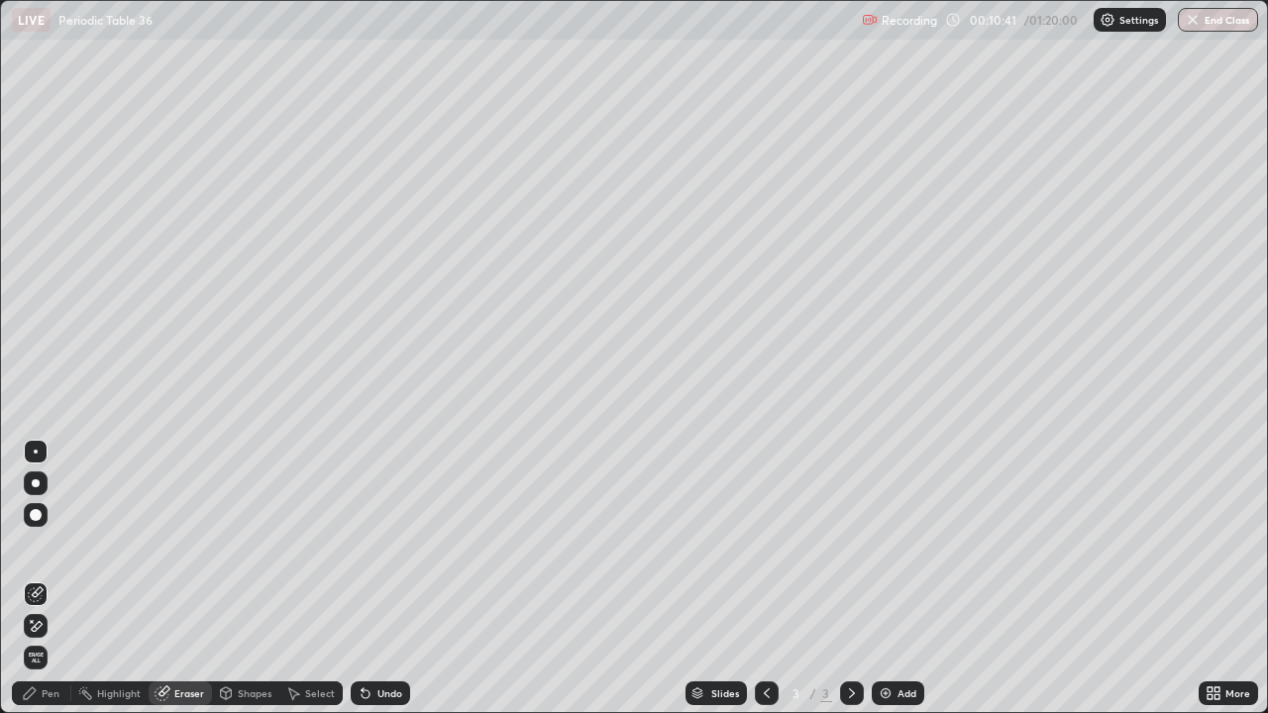
click at [49, 578] on div "Pen" at bounding box center [51, 693] width 18 height 10
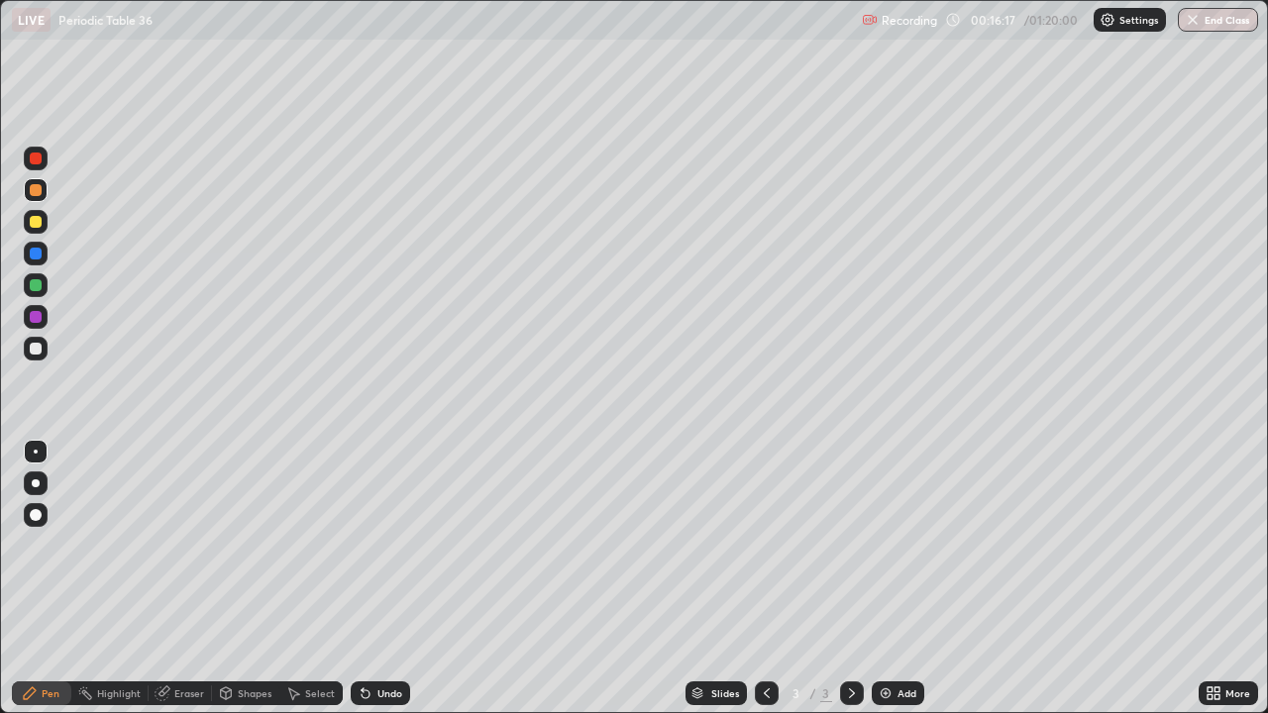
click at [179, 578] on div "Eraser" at bounding box center [189, 693] width 30 height 10
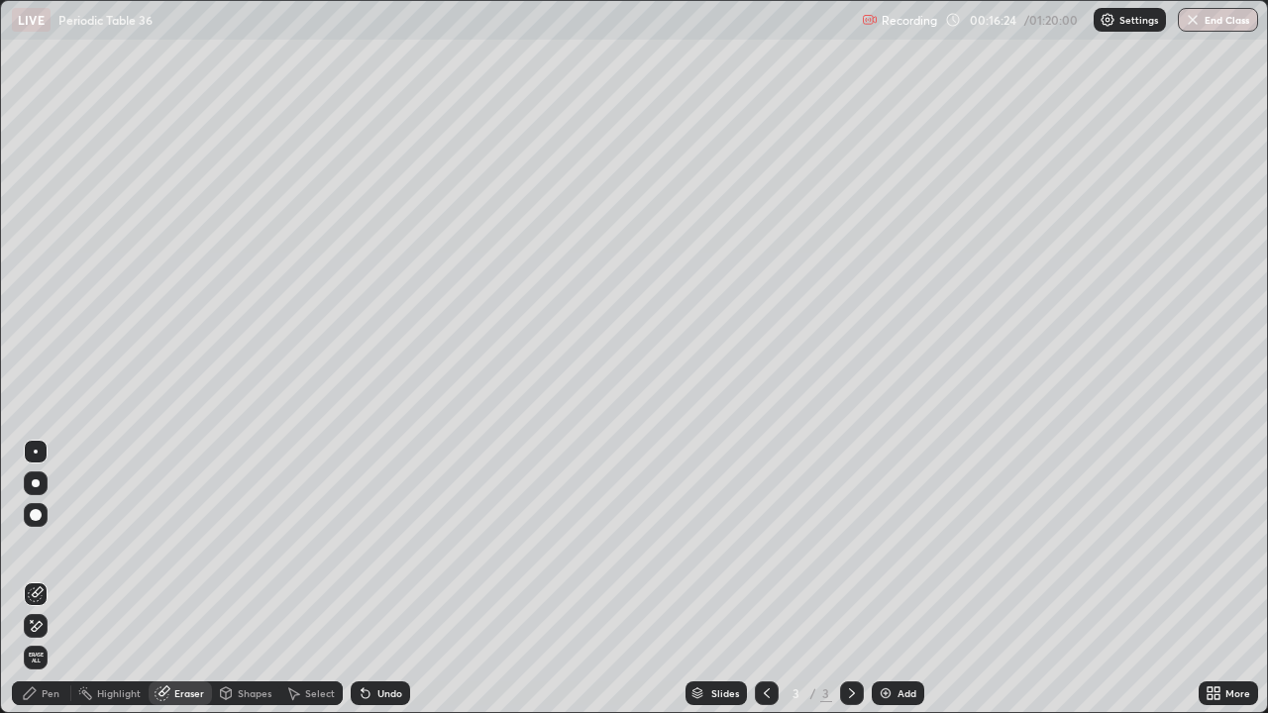
click at [55, 578] on div "Pen" at bounding box center [51, 693] width 18 height 10
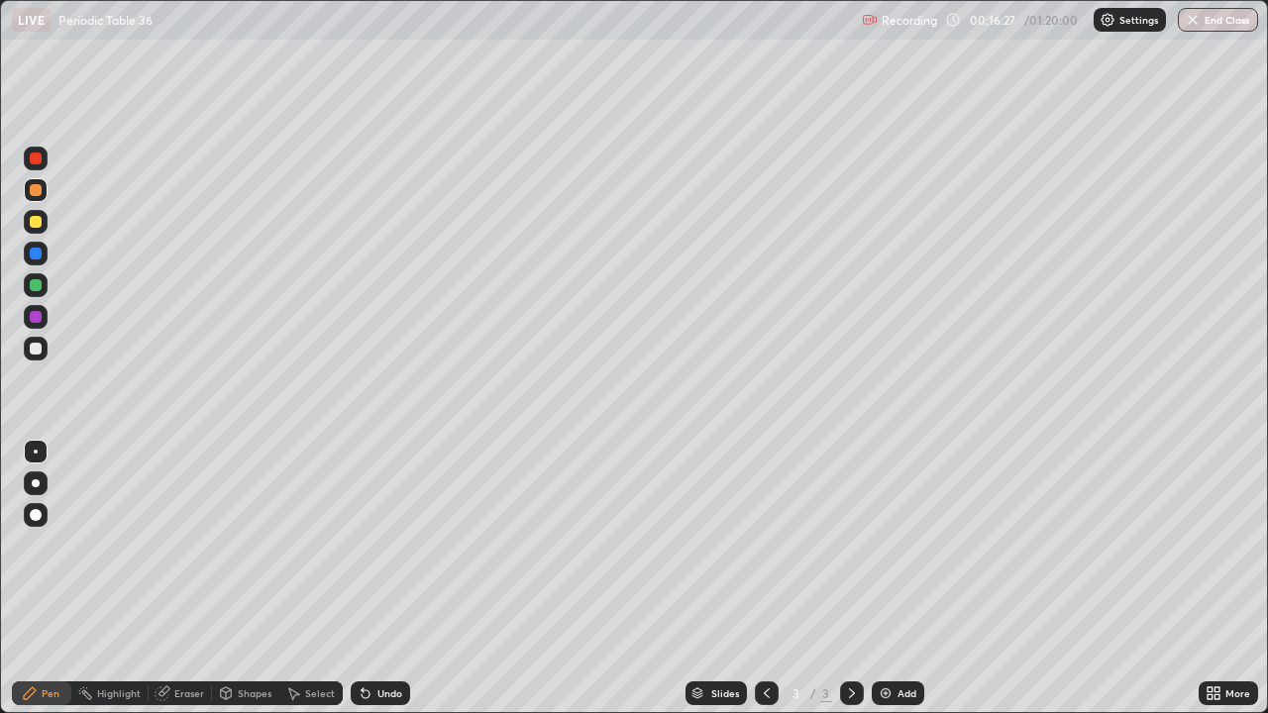
click at [39, 193] on div at bounding box center [36, 190] width 12 height 12
click at [182, 578] on div "Eraser" at bounding box center [189, 693] width 30 height 10
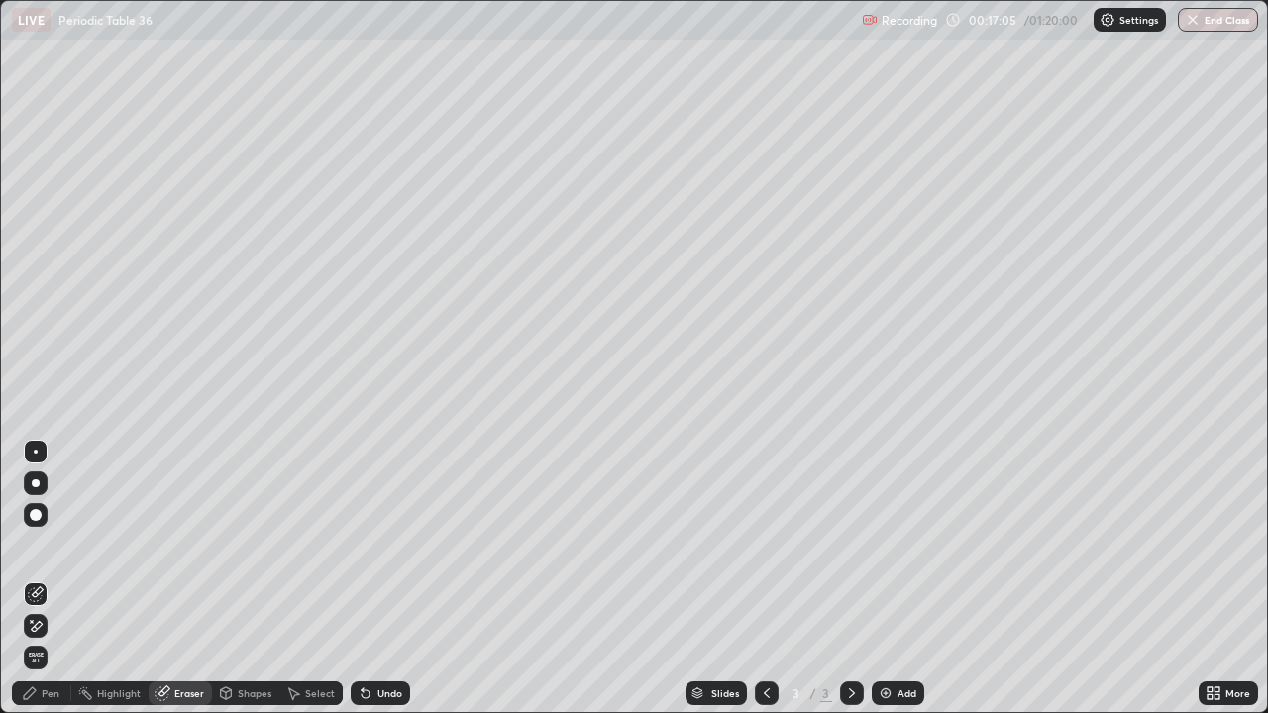
click at [54, 578] on div "Pen" at bounding box center [51, 693] width 18 height 10
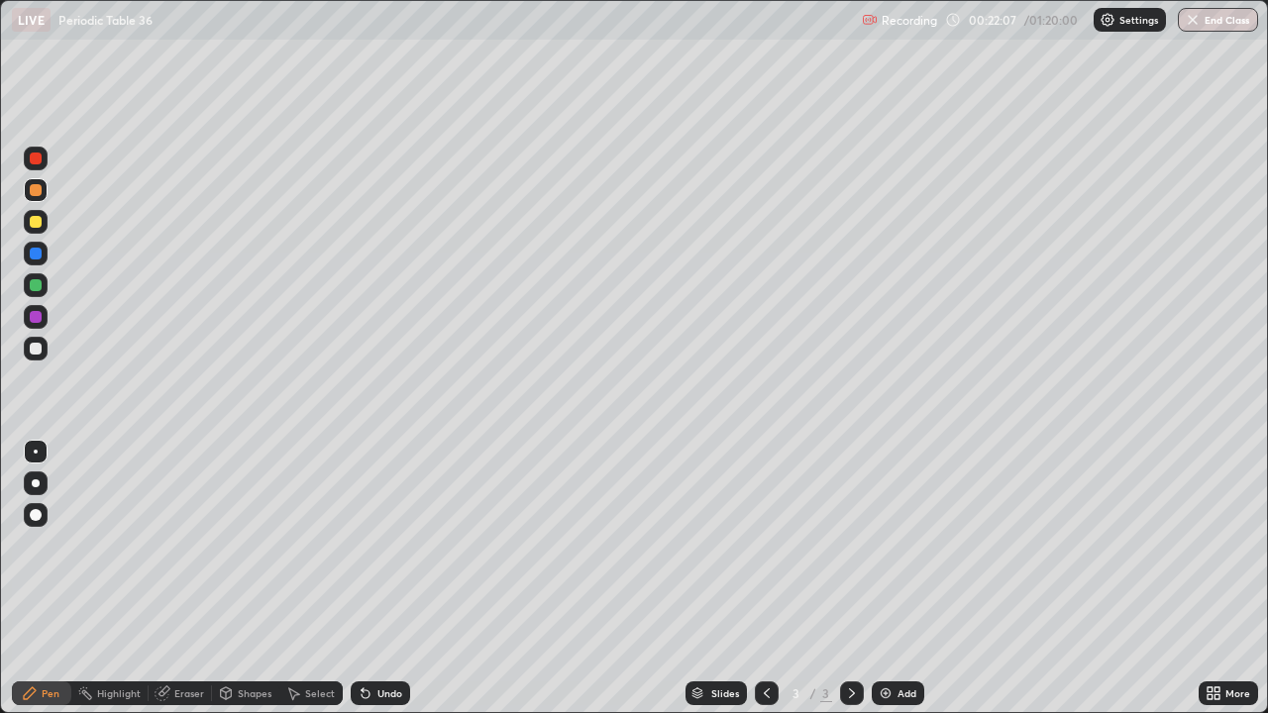
click at [187, 578] on div "Eraser" at bounding box center [189, 693] width 30 height 10
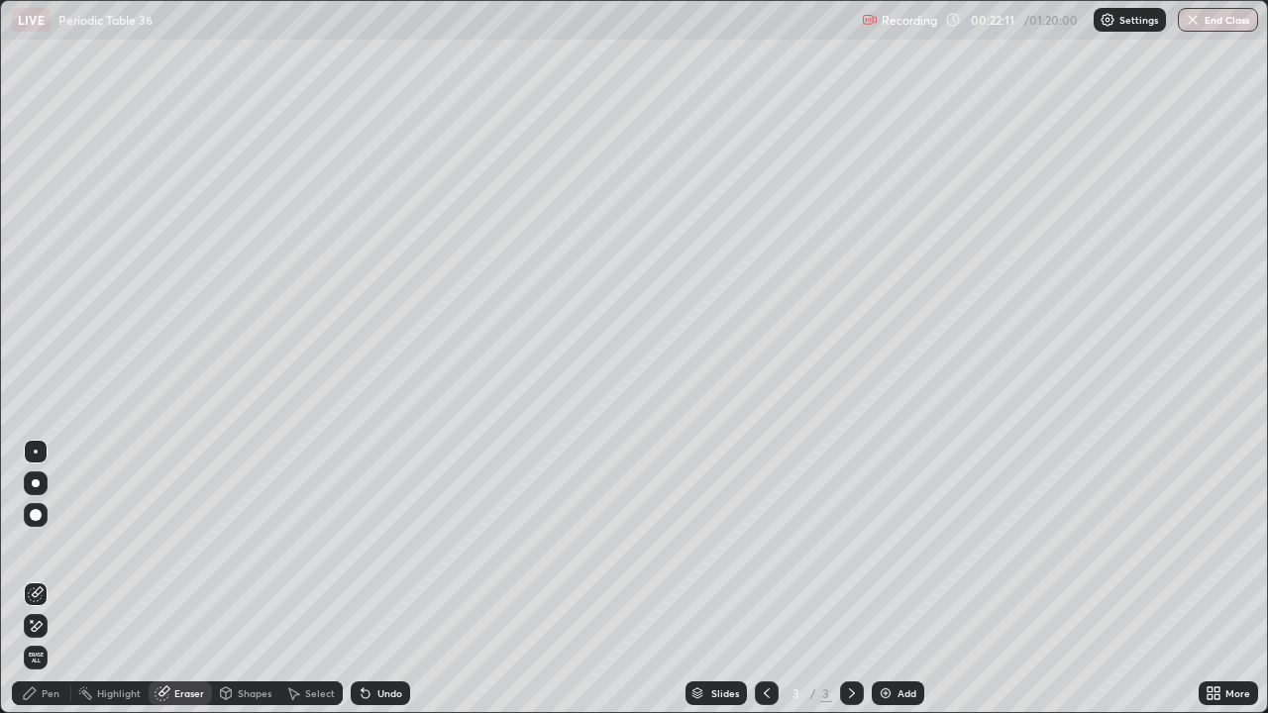
click at [52, 578] on div "Pen" at bounding box center [51, 693] width 18 height 10
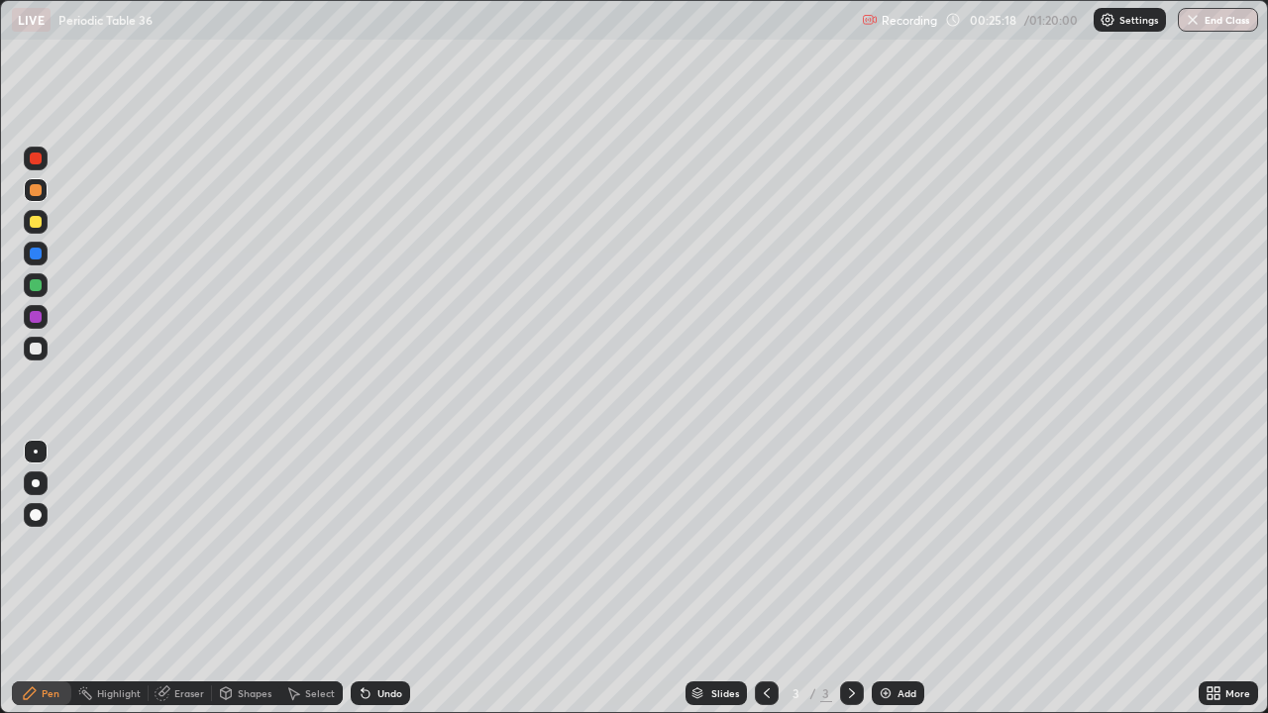
click at [850, 578] on icon at bounding box center [852, 693] width 6 height 10
click at [882, 578] on img at bounding box center [885, 693] width 16 height 16
click at [850, 578] on icon at bounding box center [852, 693] width 16 height 16
click at [1209, 578] on icon at bounding box center [1209, 696] width 5 height 5
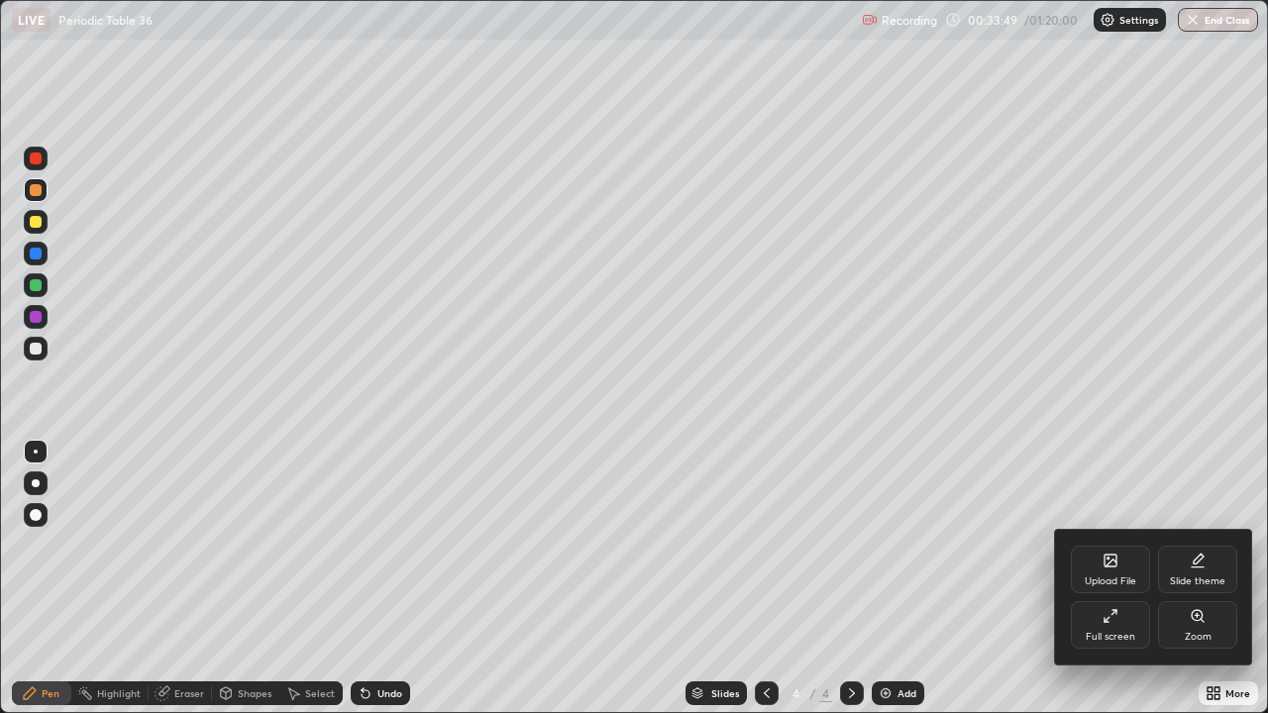
click at [1111, 569] on div "Upload File" at bounding box center [1110, 570] width 79 height 48
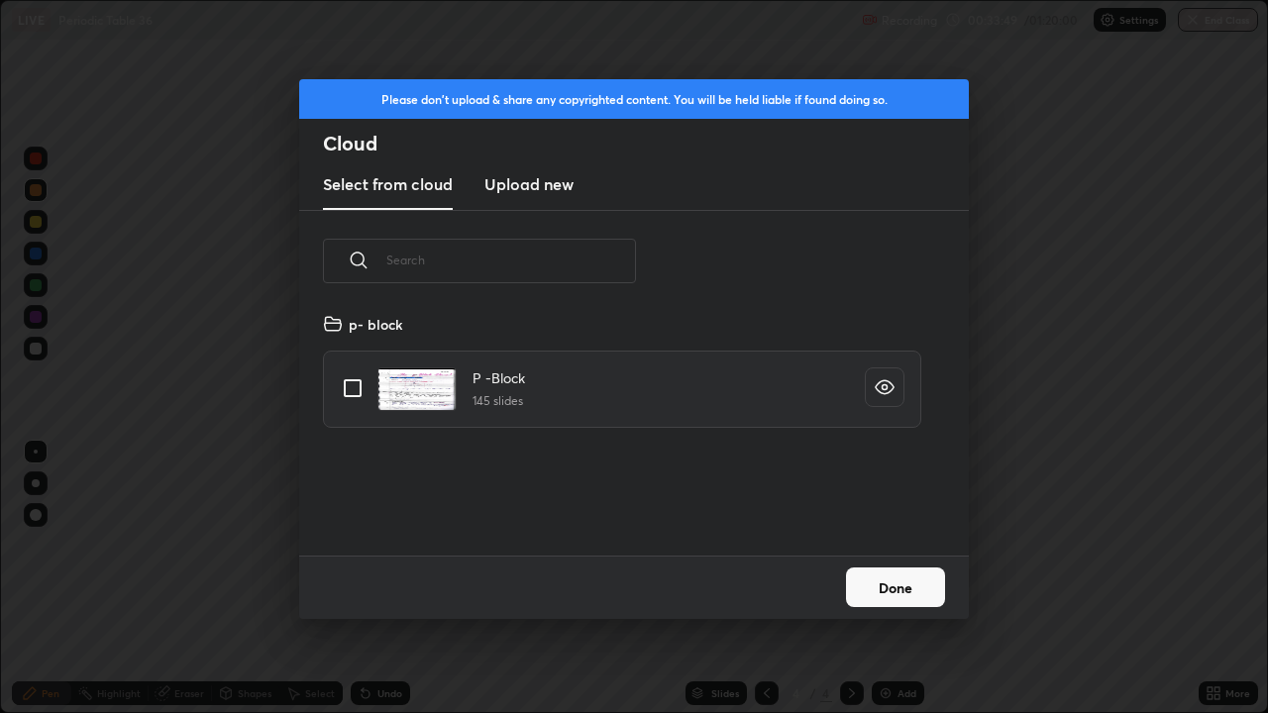
scroll to position [244, 636]
click at [356, 390] on input "grid" at bounding box center [353, 388] width 42 height 42
checkbox input "true"
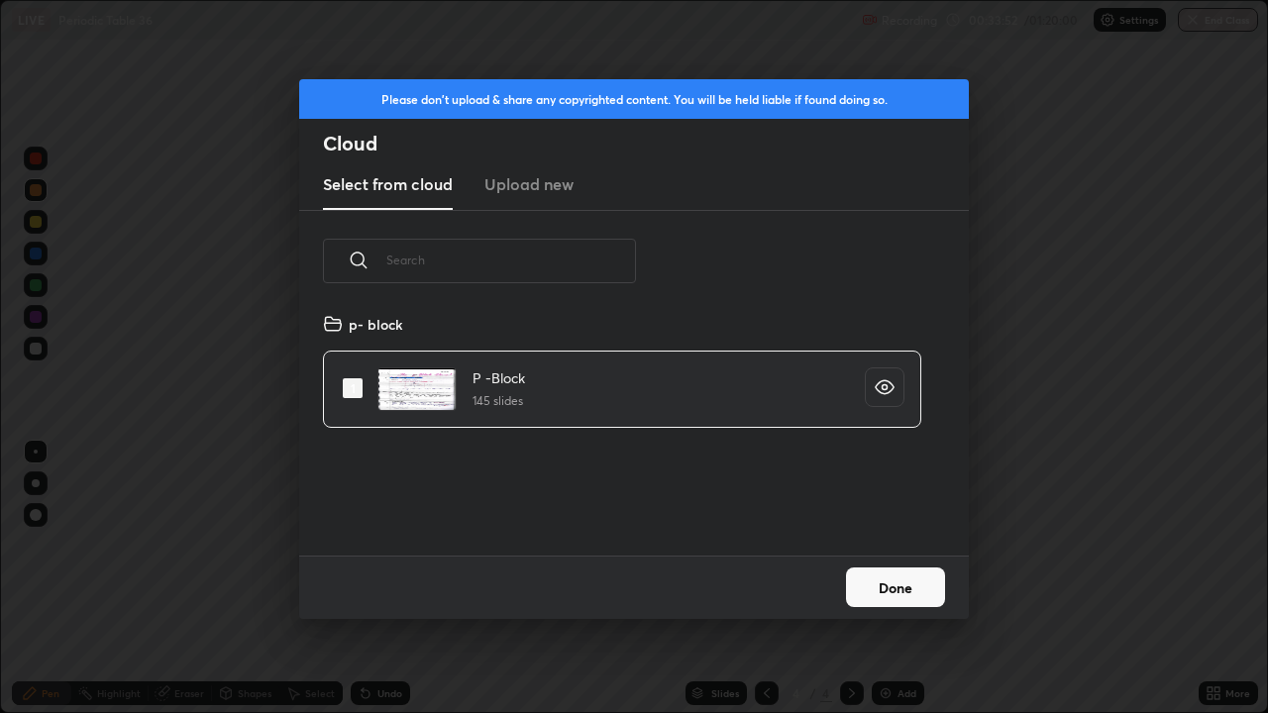
click at [888, 569] on button "Done" at bounding box center [895, 587] width 99 height 40
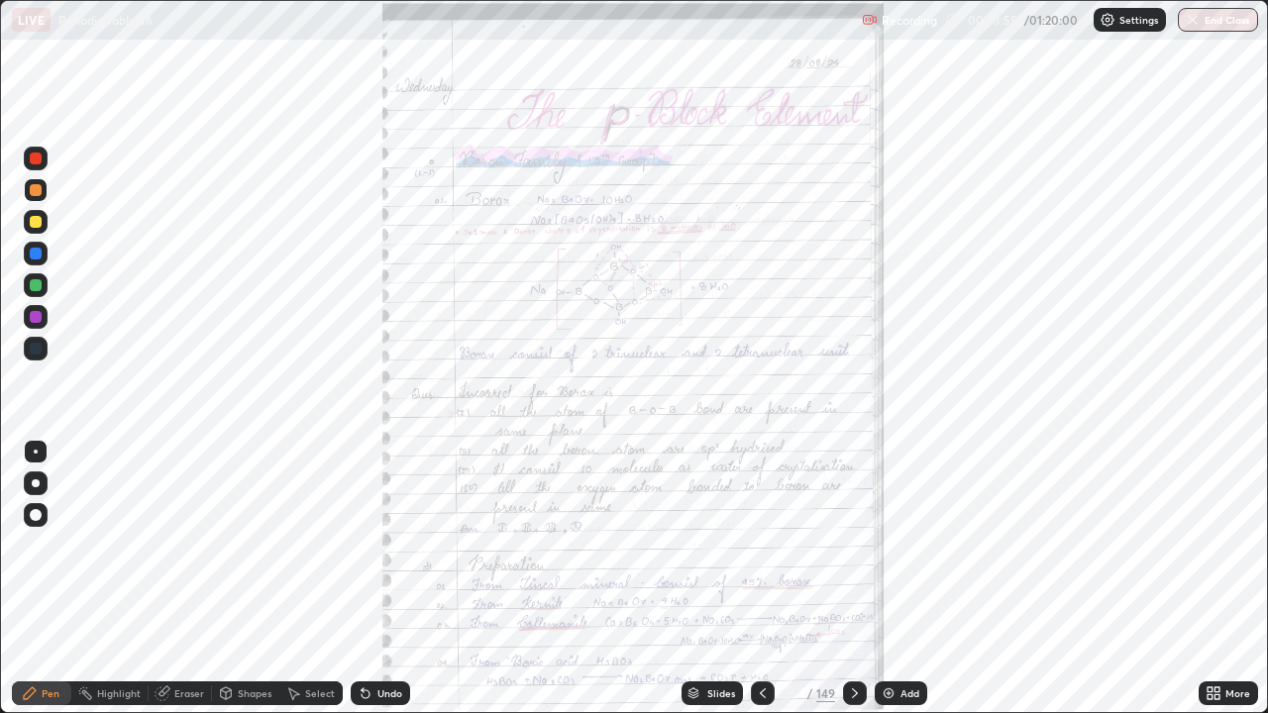
click at [1216, 578] on icon at bounding box center [1216, 696] width 5 height 5
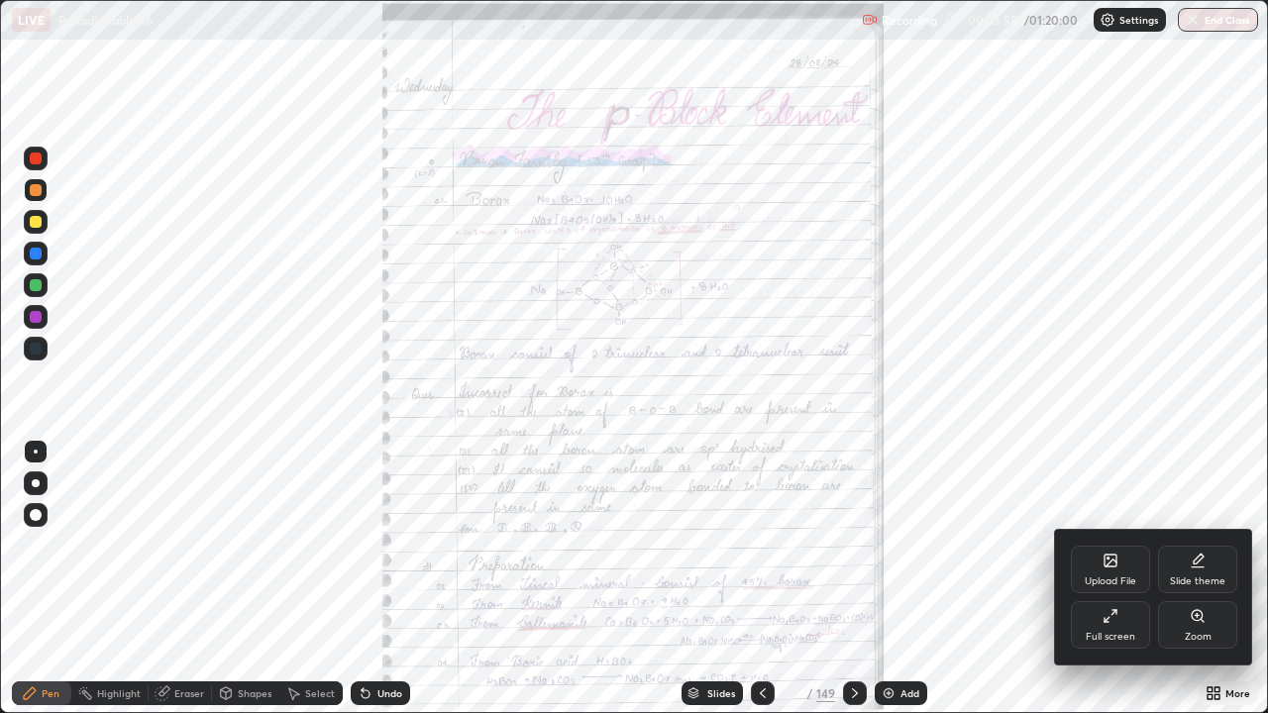
click at [713, 578] on div at bounding box center [634, 356] width 1268 height 713
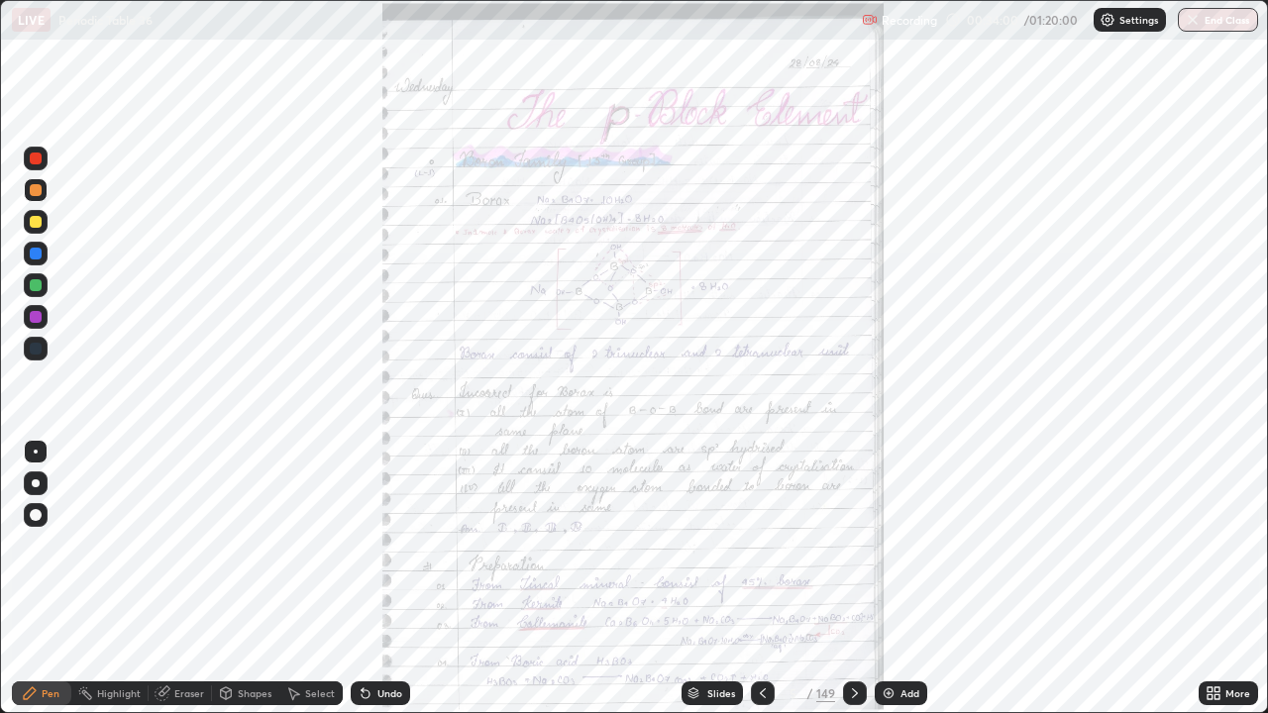
click at [704, 578] on div "Slides" at bounding box center [711, 693] width 61 height 24
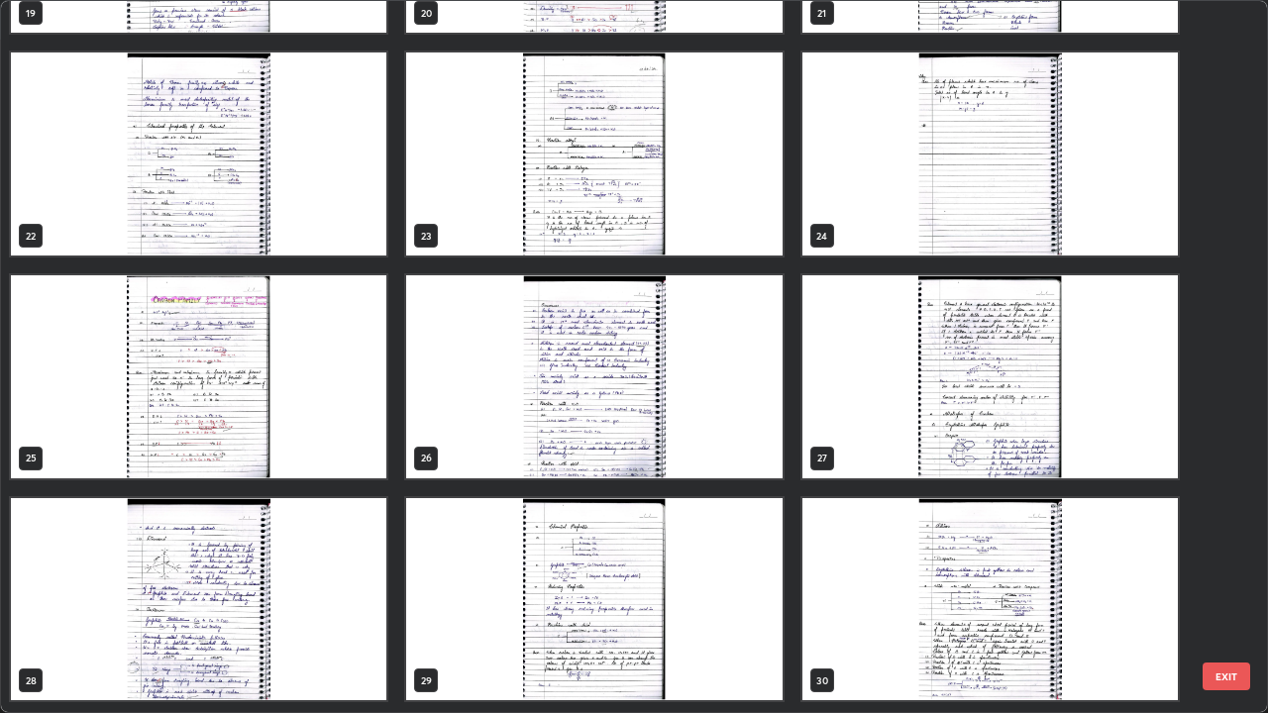
scroll to position [1475, 0]
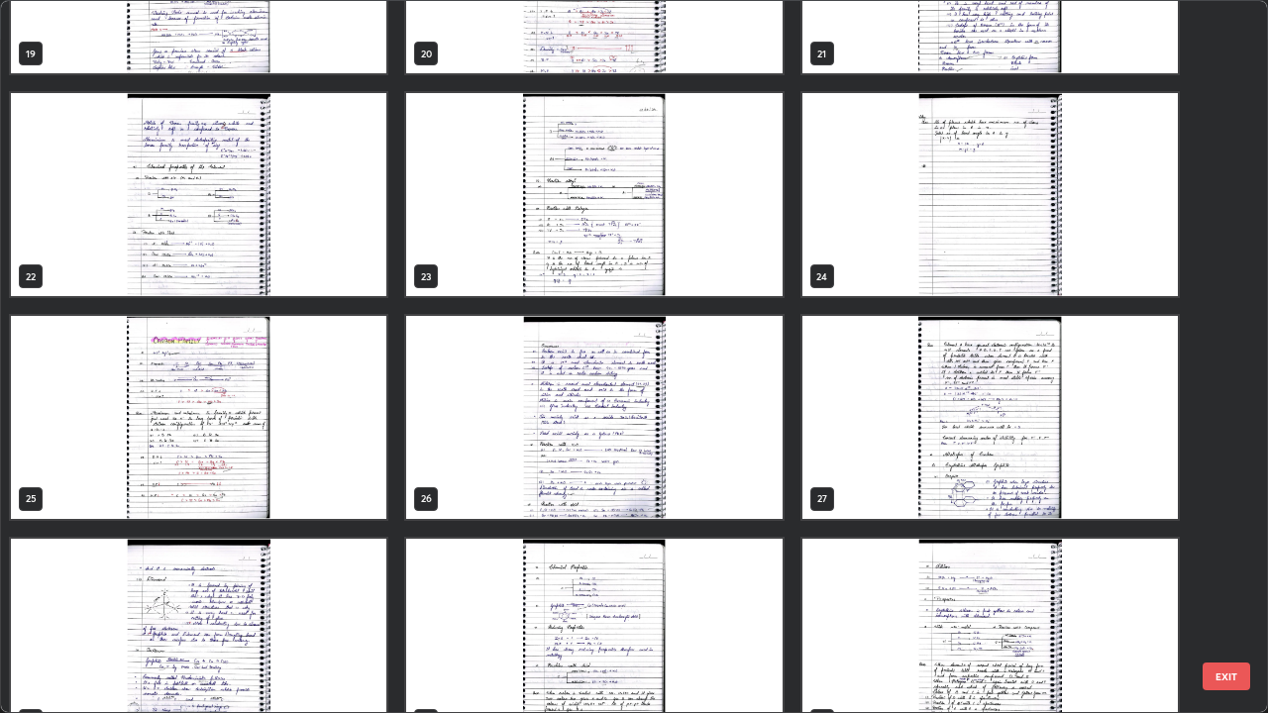
click at [958, 274] on img "grid" at bounding box center [989, 194] width 375 height 203
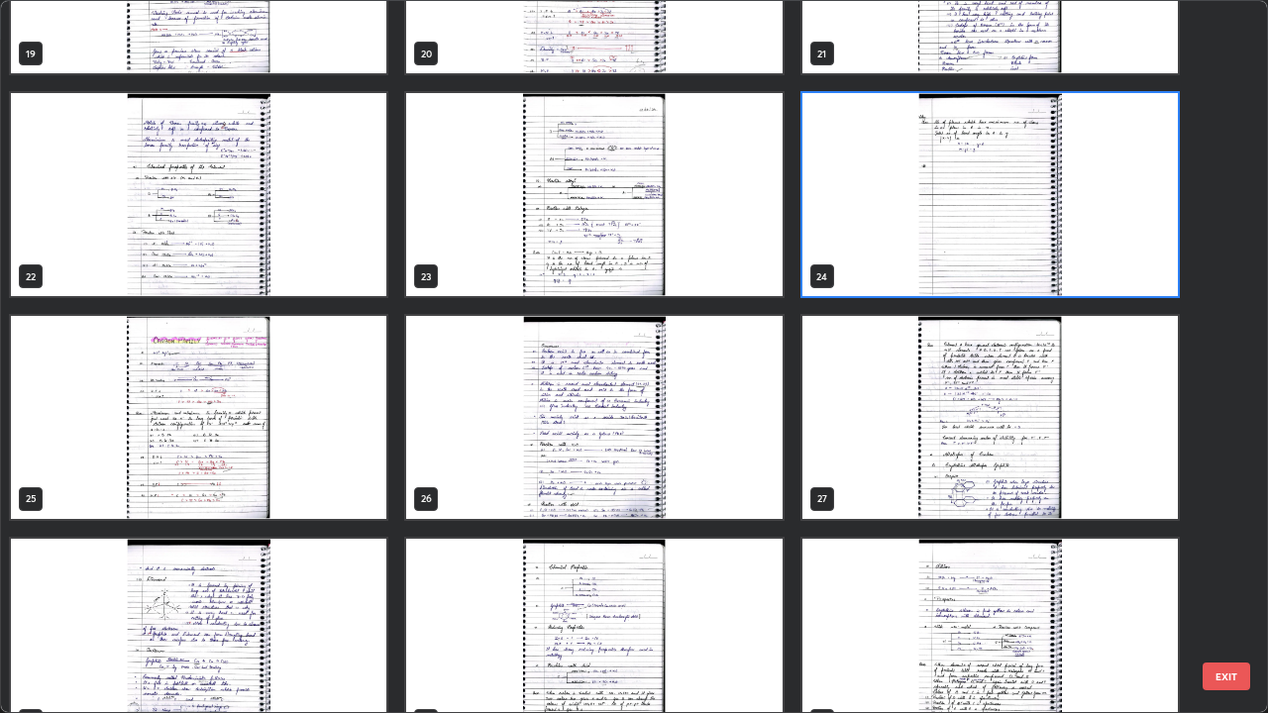
click at [959, 267] on img "grid" at bounding box center [989, 194] width 375 height 203
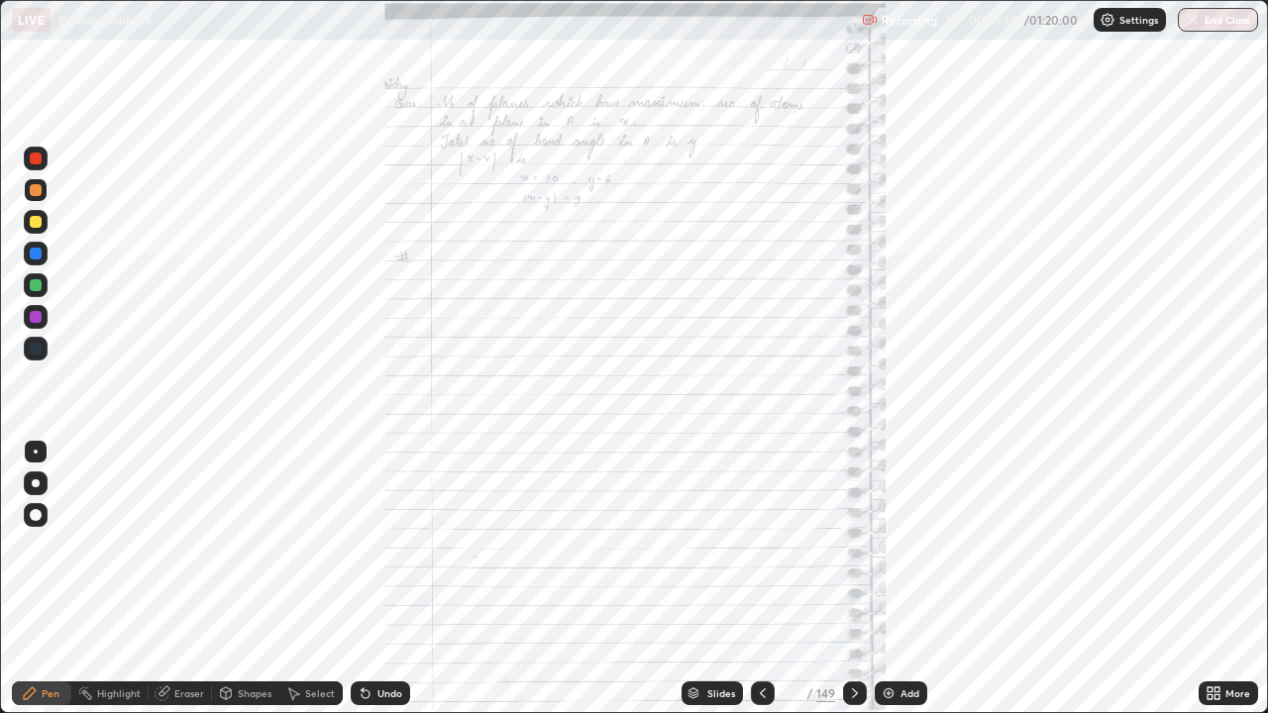
click at [1212, 578] on icon at bounding box center [1209, 689] width 5 height 5
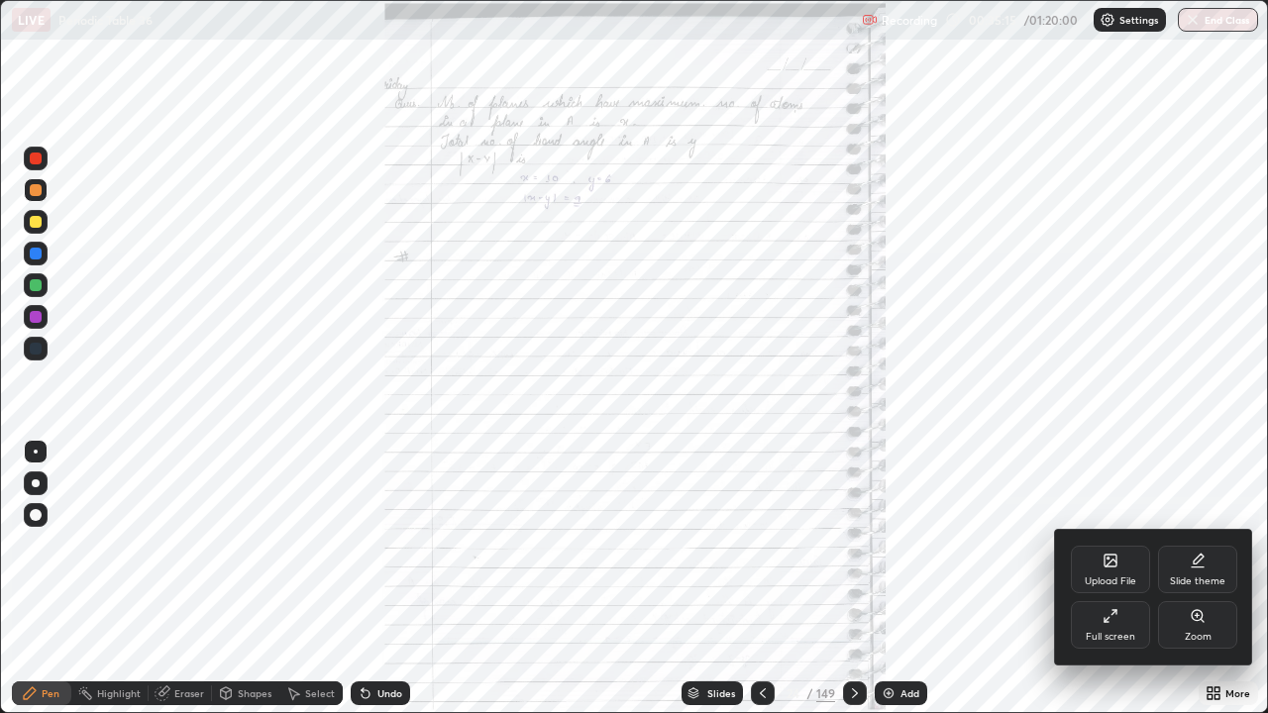
click at [1185, 578] on div "Zoom" at bounding box center [1197, 625] width 79 height 48
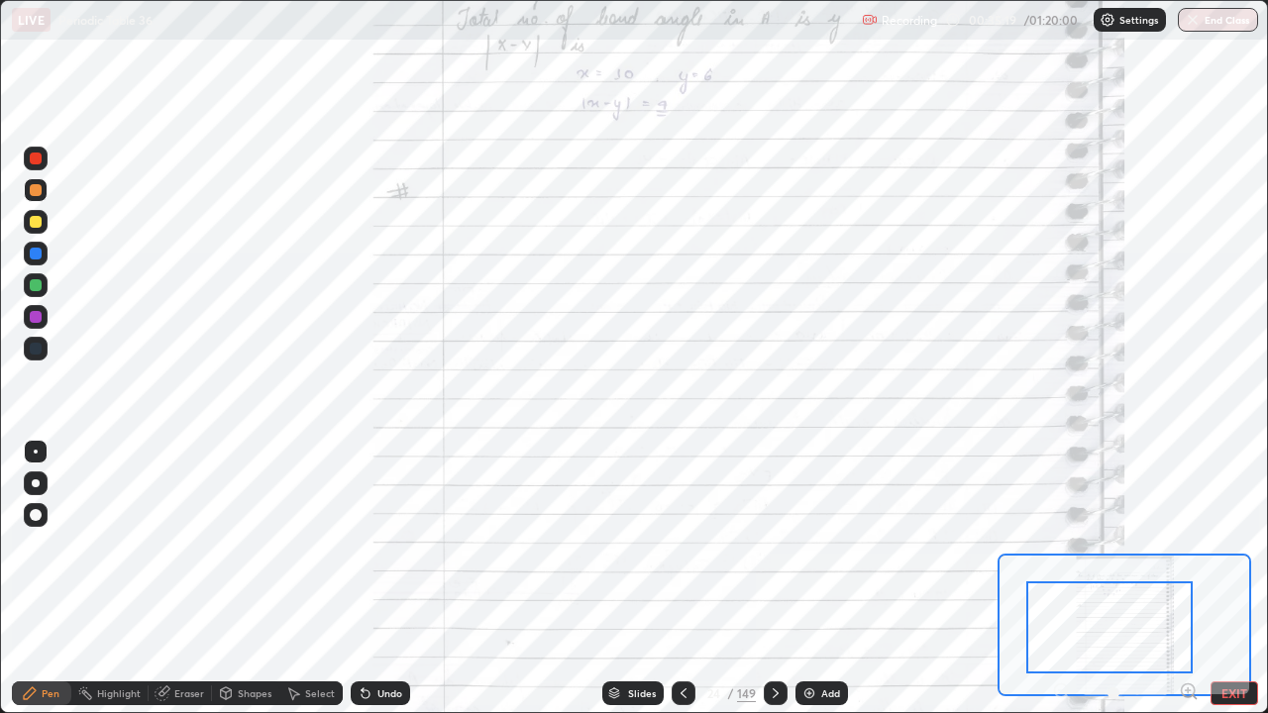
click at [39, 348] on div at bounding box center [36, 349] width 12 height 12
click at [35, 222] on div at bounding box center [36, 222] width 12 height 12
click at [40, 223] on div at bounding box center [36, 222] width 12 height 12
click at [37, 348] on div at bounding box center [36, 349] width 12 height 12
click at [773, 578] on icon at bounding box center [775, 693] width 16 height 16
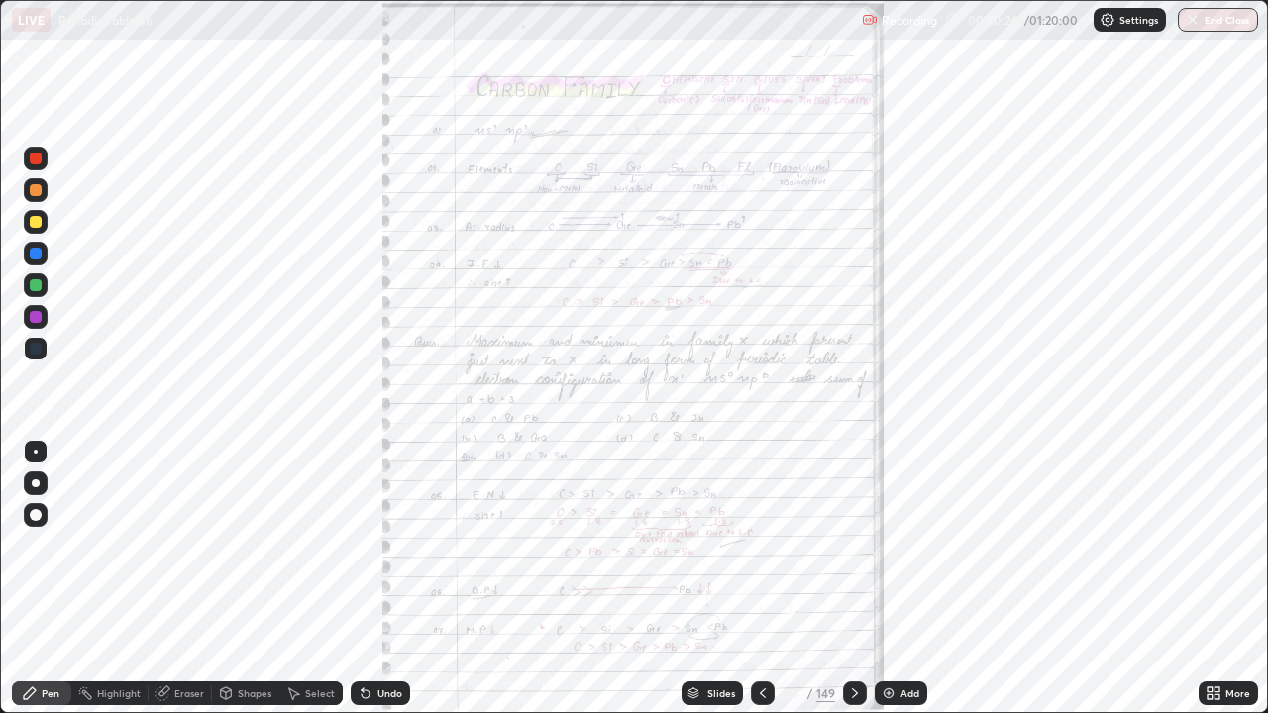
click at [1214, 578] on icon at bounding box center [1213, 693] width 16 height 16
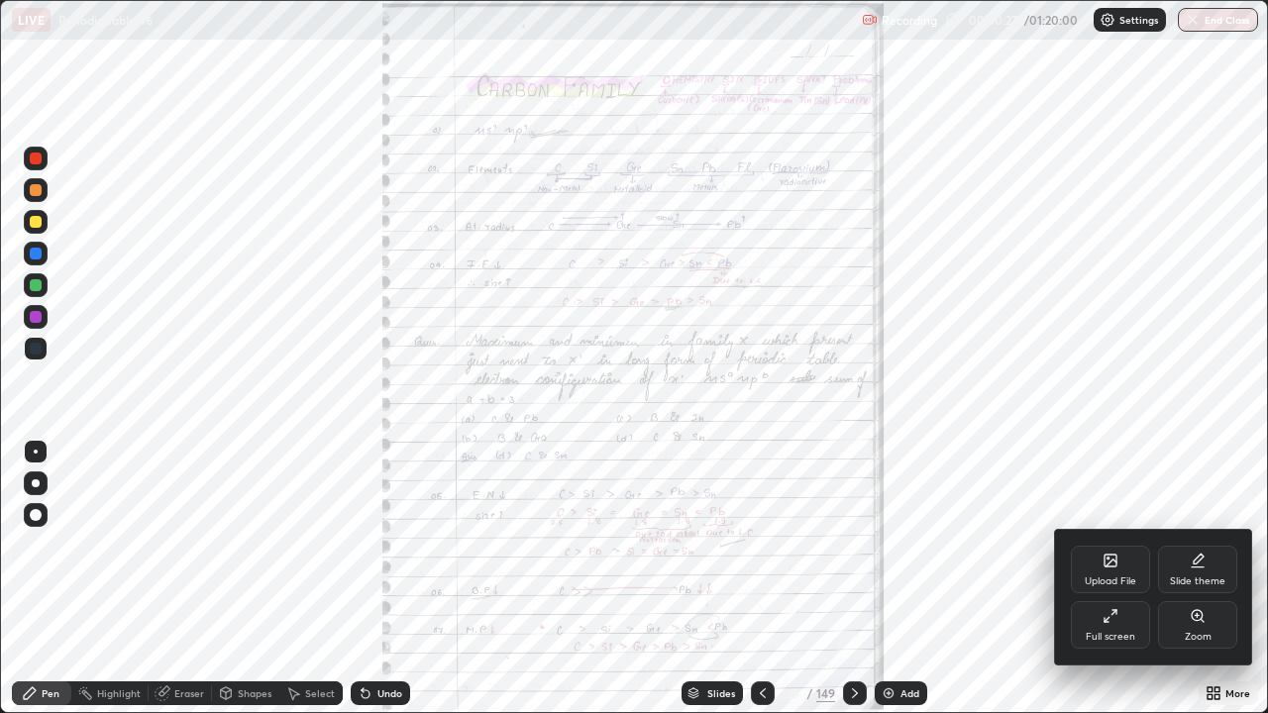
click at [1195, 578] on icon at bounding box center [1197, 616] width 16 height 16
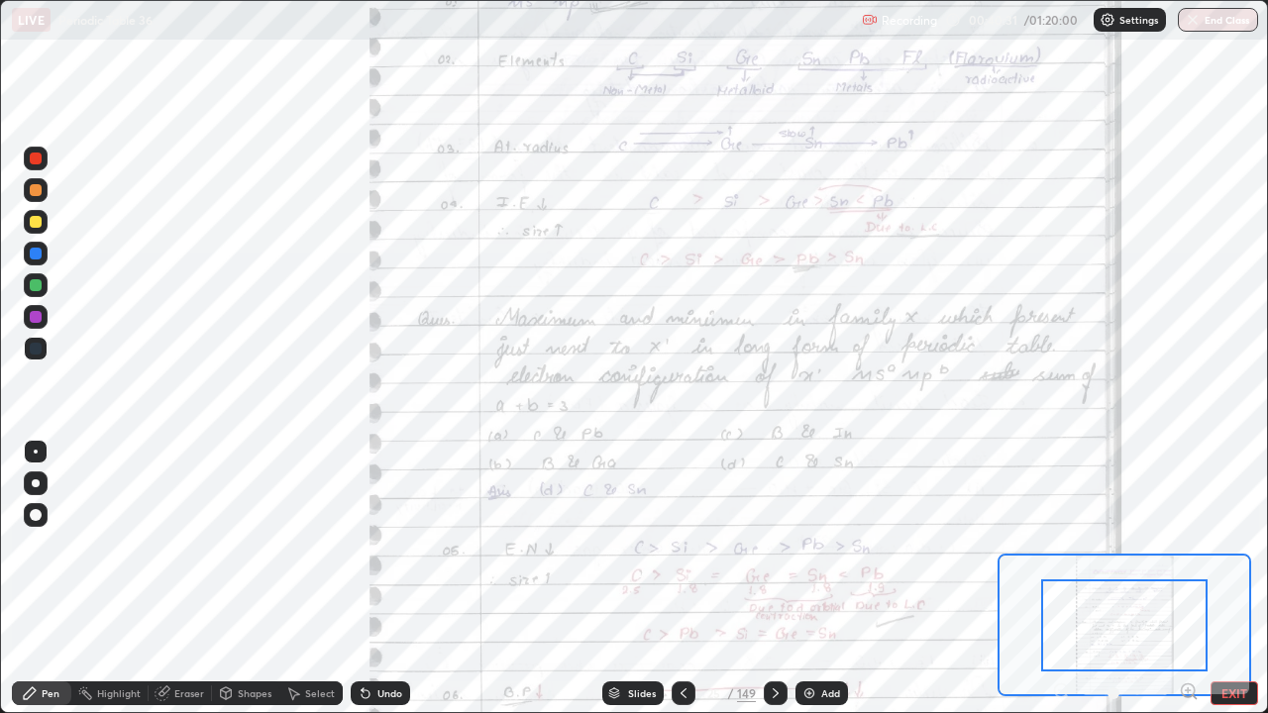
click at [1094, 578] on div at bounding box center [1124, 625] width 166 height 92
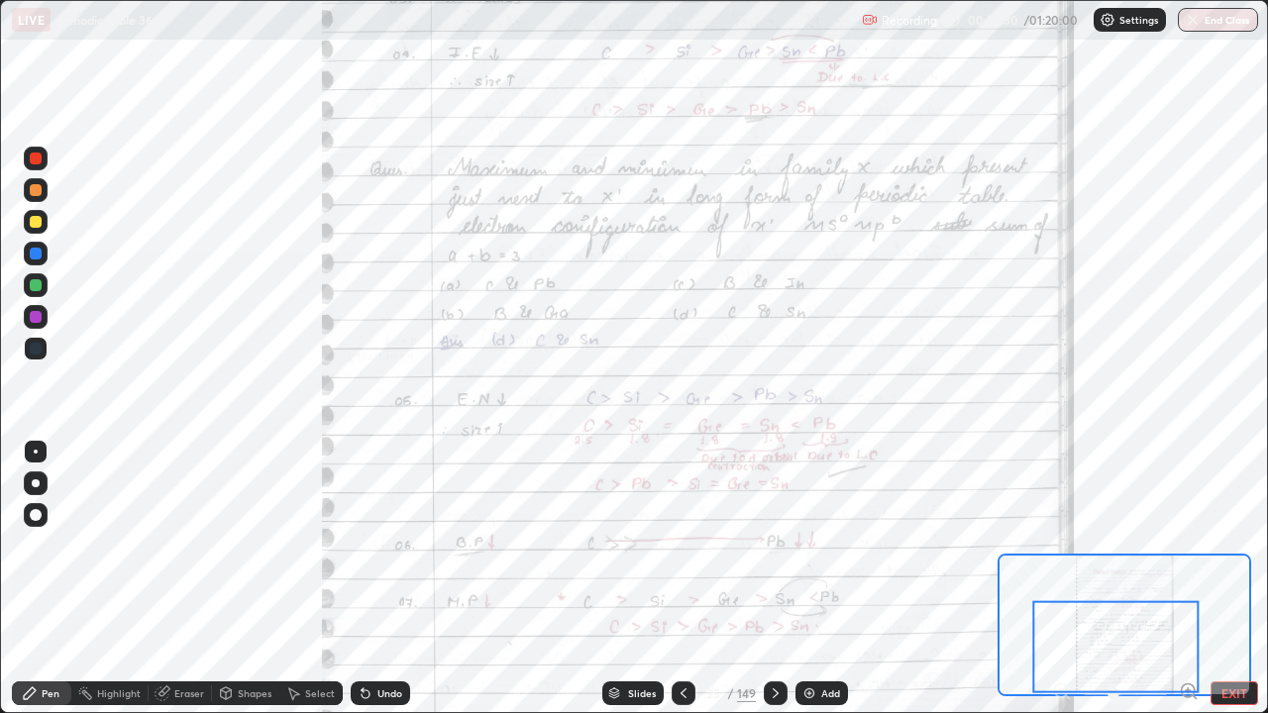
click at [773, 578] on icon at bounding box center [775, 693] width 16 height 16
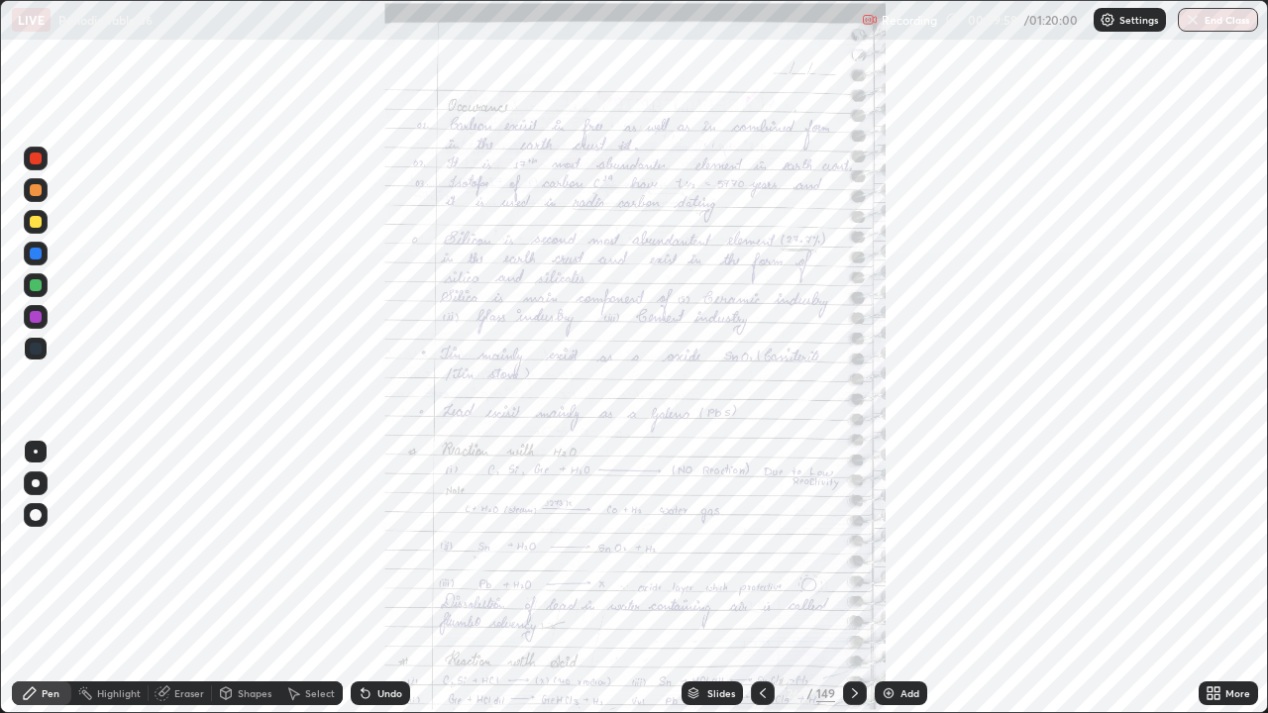
click at [1211, 578] on icon at bounding box center [1213, 693] width 16 height 16
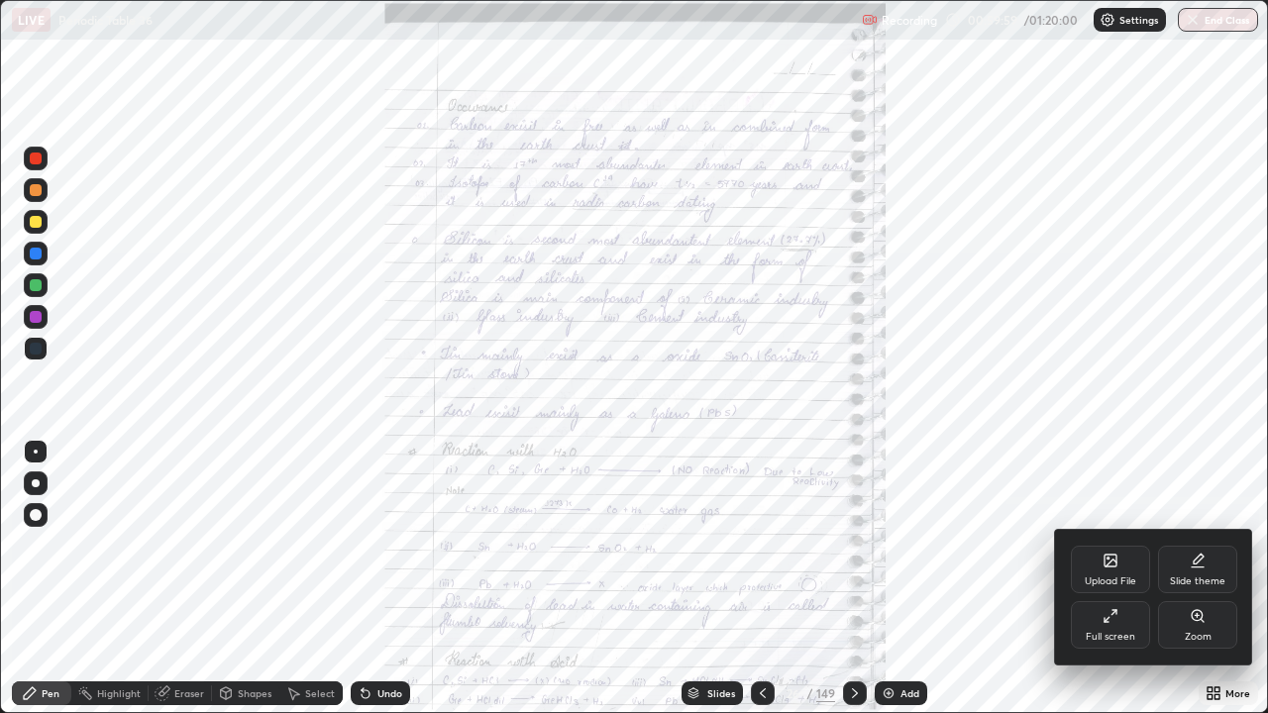
click at [1195, 578] on div "Zoom" at bounding box center [1197, 625] width 79 height 48
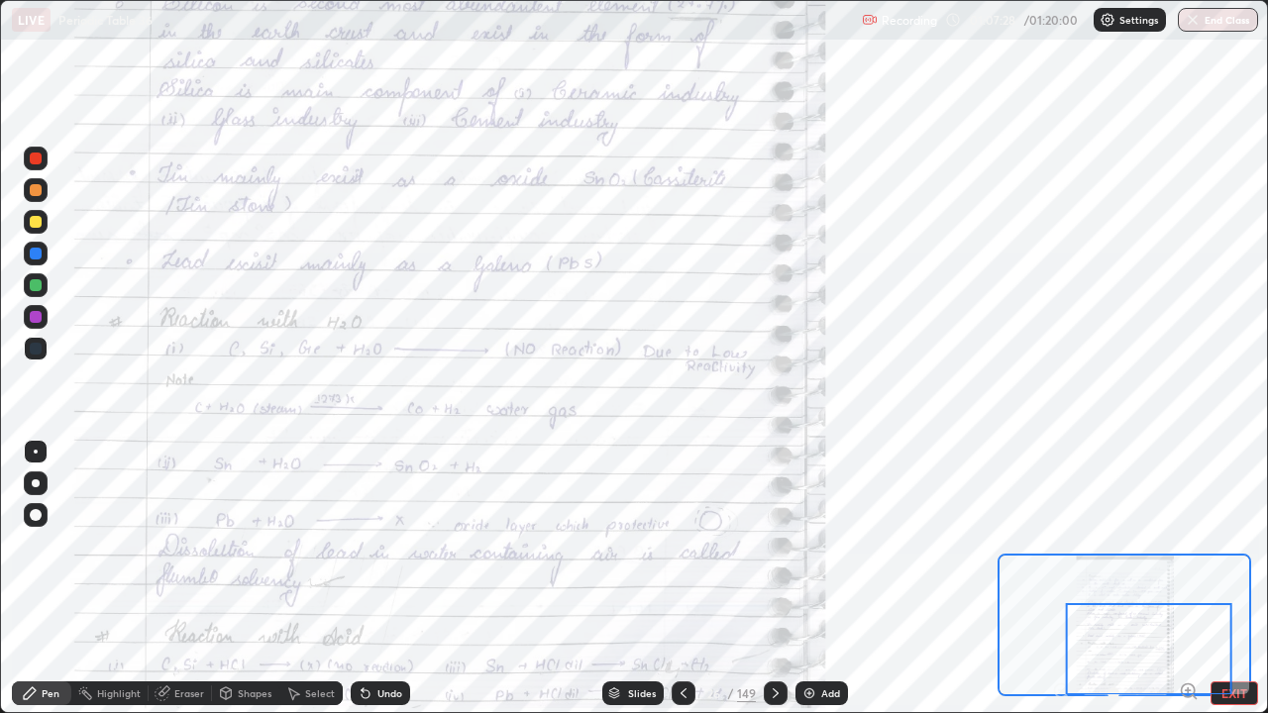
click at [772, 578] on icon at bounding box center [775, 693] width 16 height 16
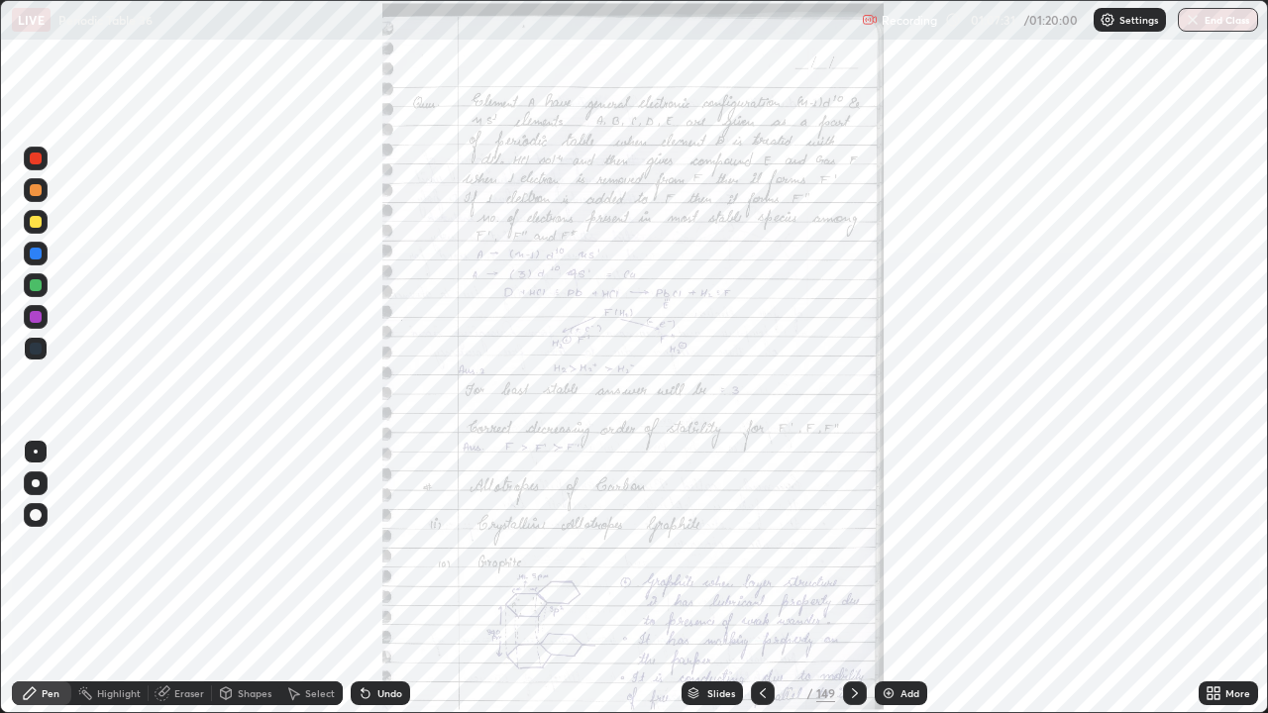
click at [1215, 578] on icon at bounding box center [1216, 689] width 5 height 5
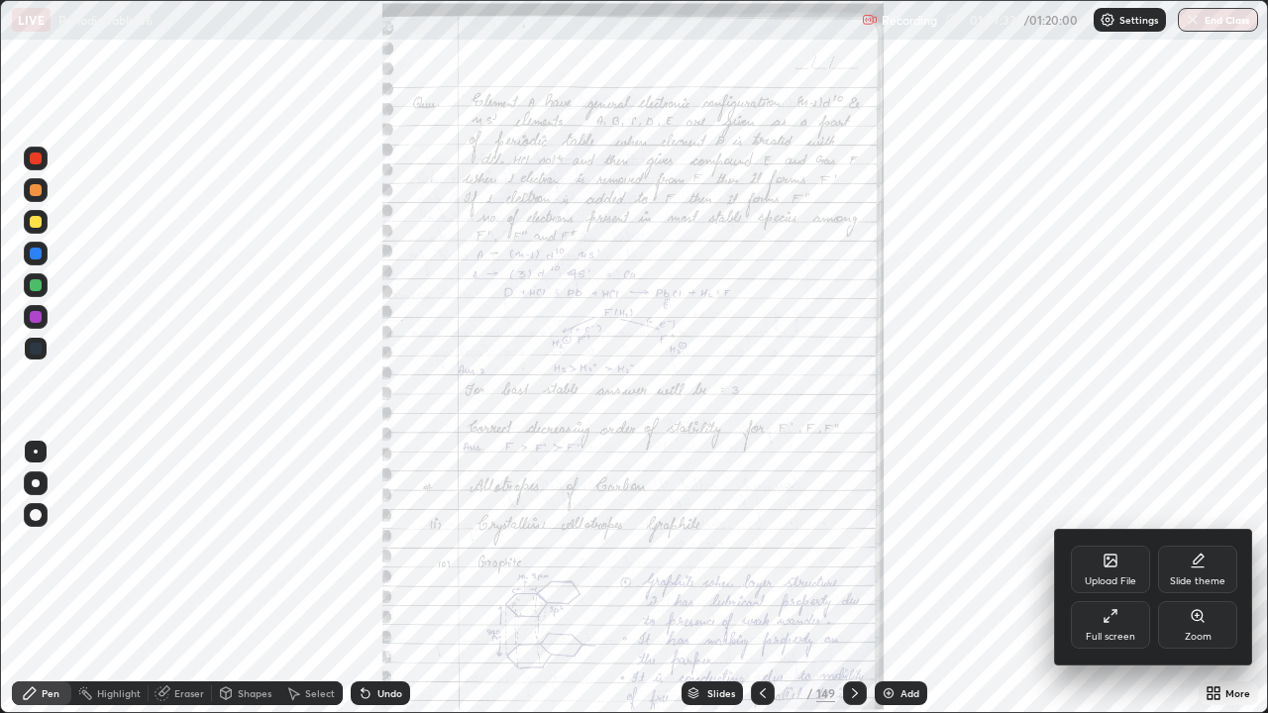
click at [1197, 578] on div "Zoom" at bounding box center [1197, 637] width 27 height 10
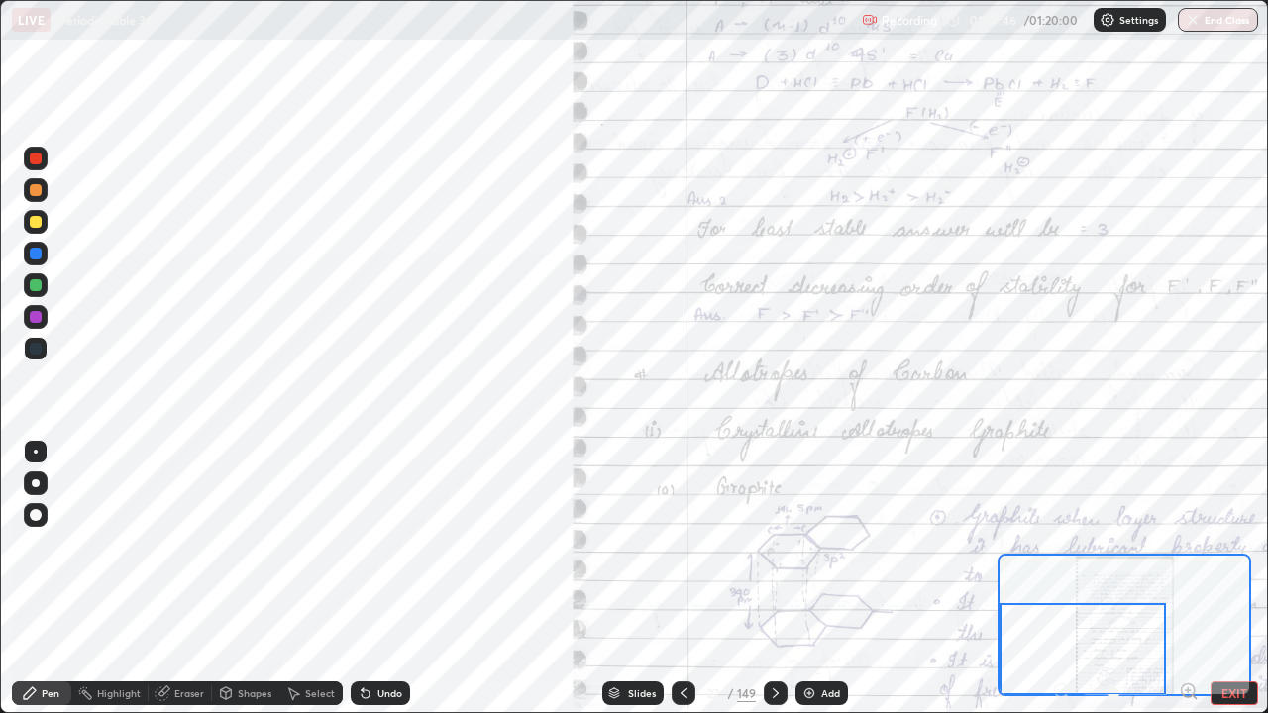
click at [37, 222] on div at bounding box center [36, 222] width 12 height 12
click at [34, 226] on div at bounding box center [36, 222] width 12 height 12
click at [40, 348] on div at bounding box center [36, 349] width 12 height 12
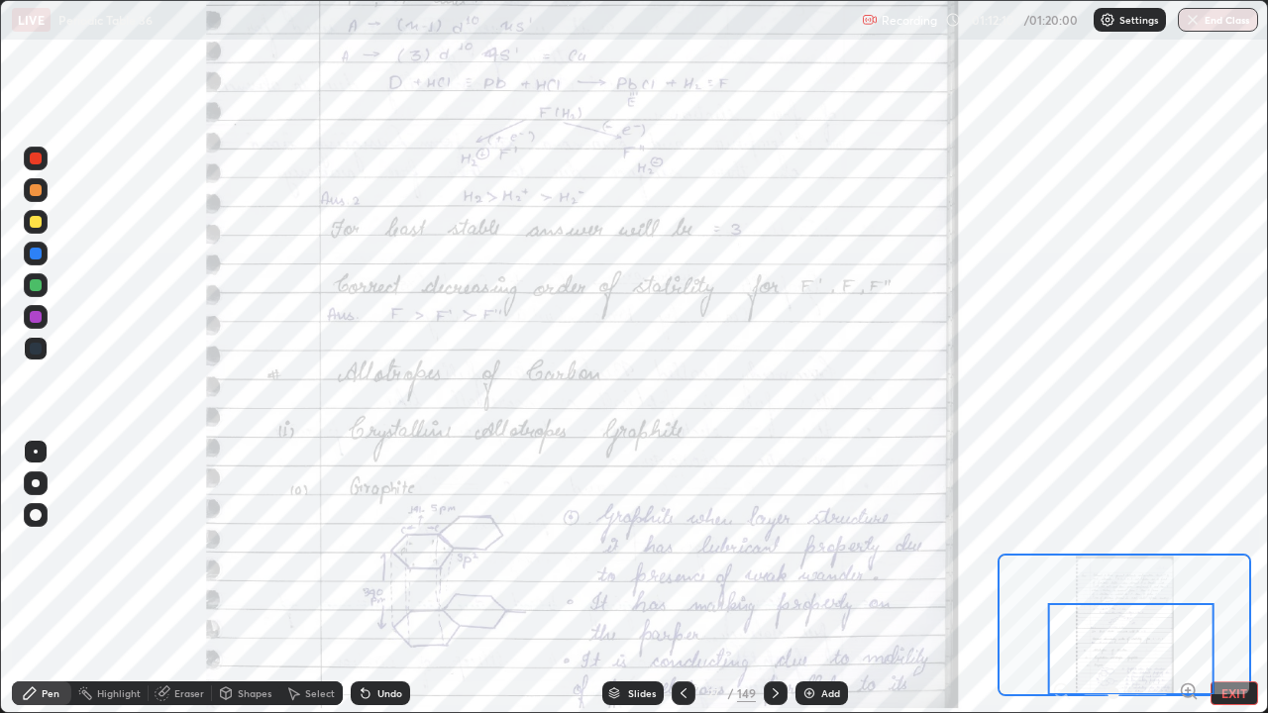
click at [1205, 20] on button "End Class" at bounding box center [1217, 20] width 80 height 24
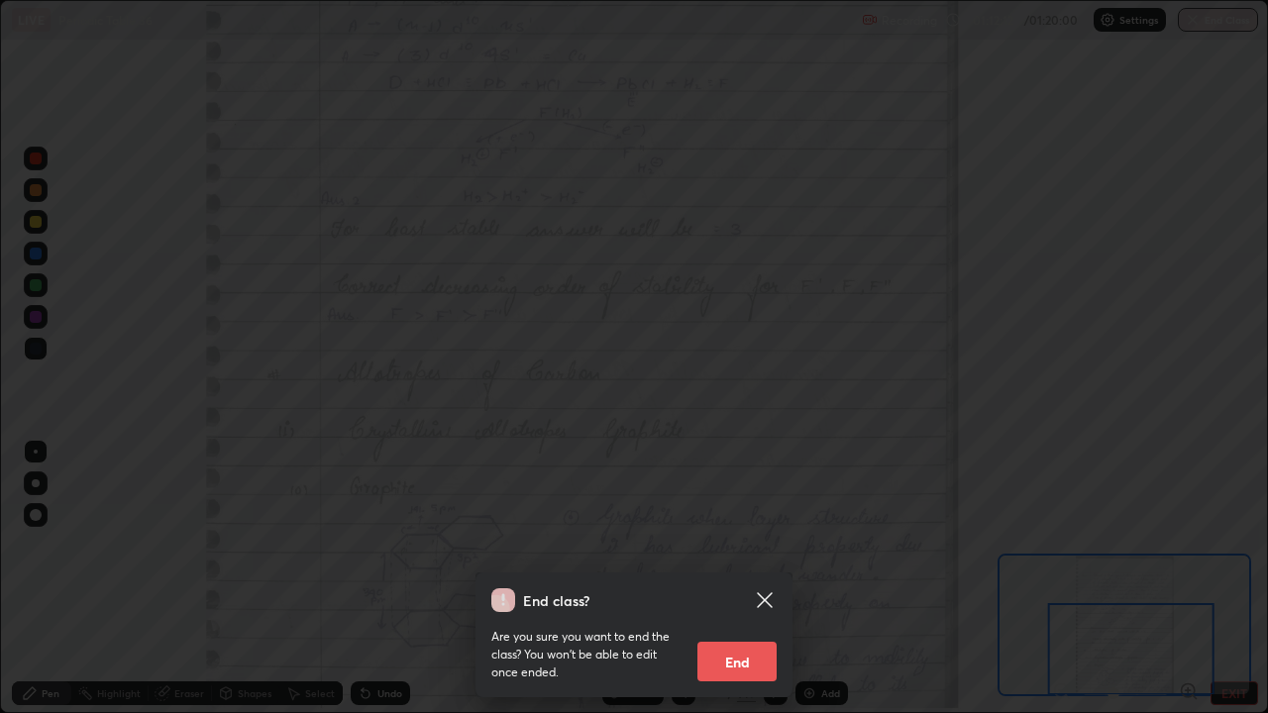
click at [812, 578] on div "End class? Are you sure you want to end the class? You won’t be able to edit on…" at bounding box center [634, 356] width 1268 height 713
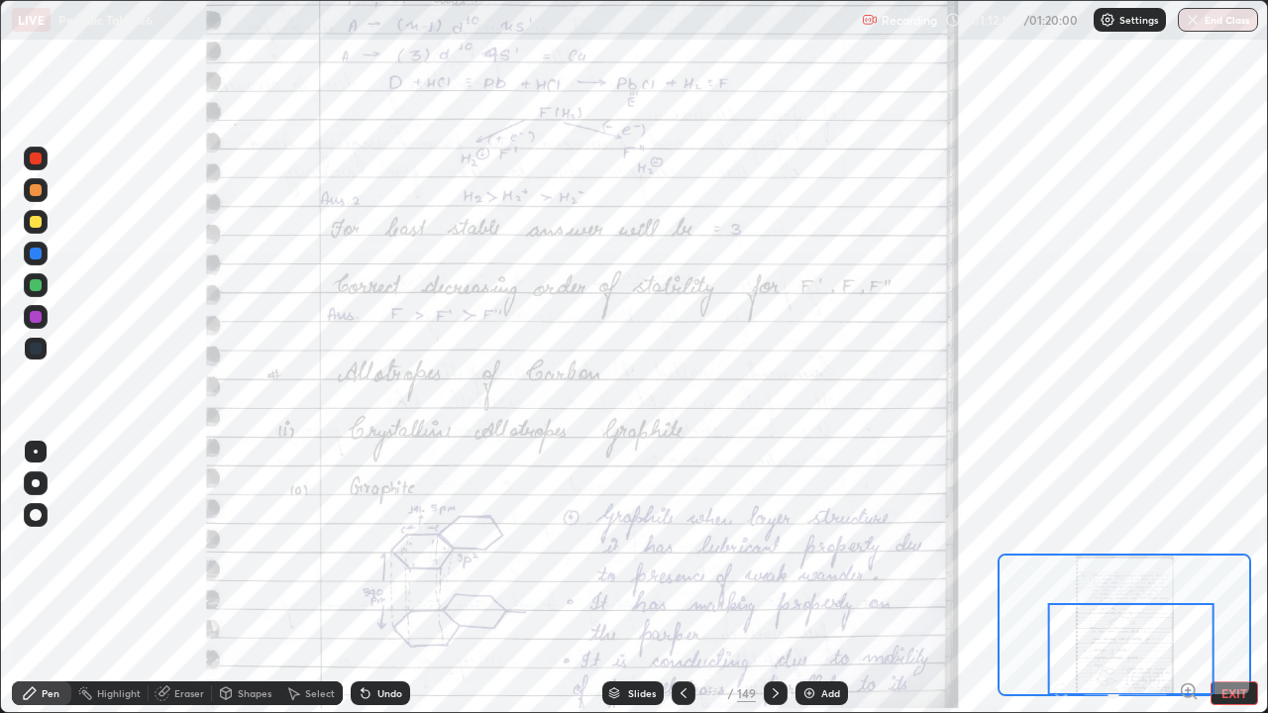
click at [1254, 578] on button "EXIT" at bounding box center [1234, 693] width 48 height 24
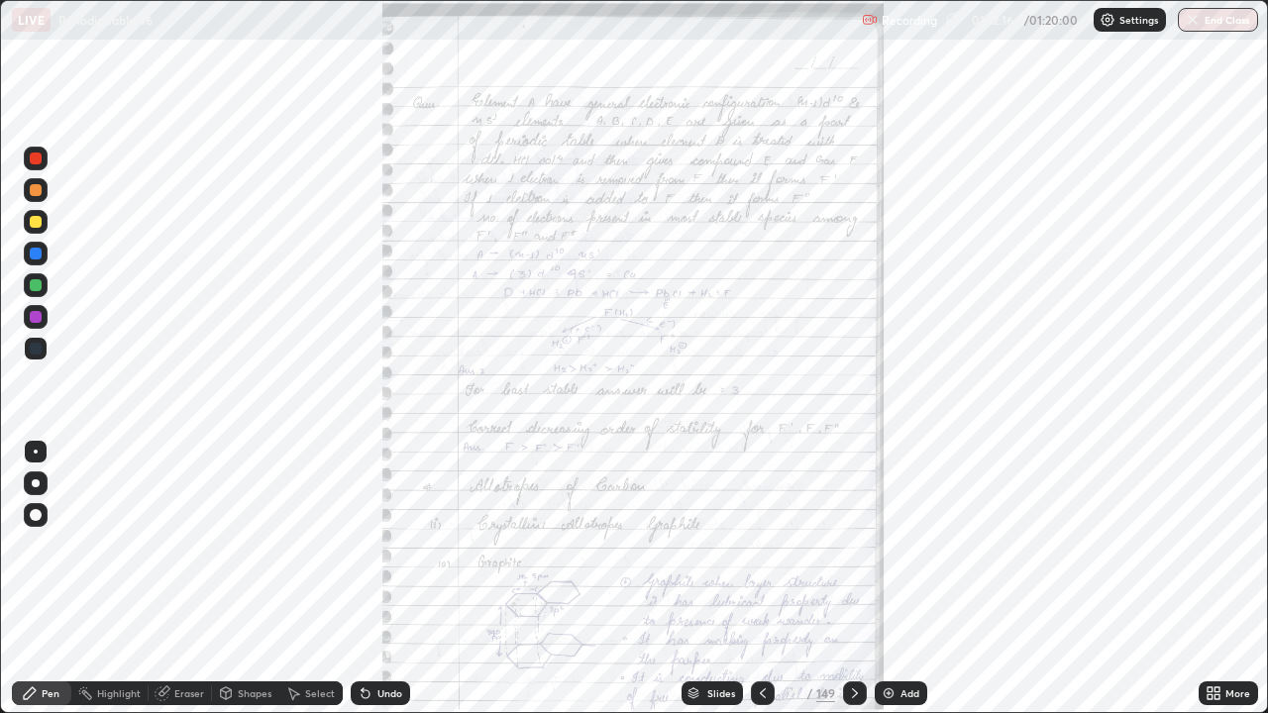
click at [1204, 25] on button "End Class" at bounding box center [1217, 20] width 80 height 24
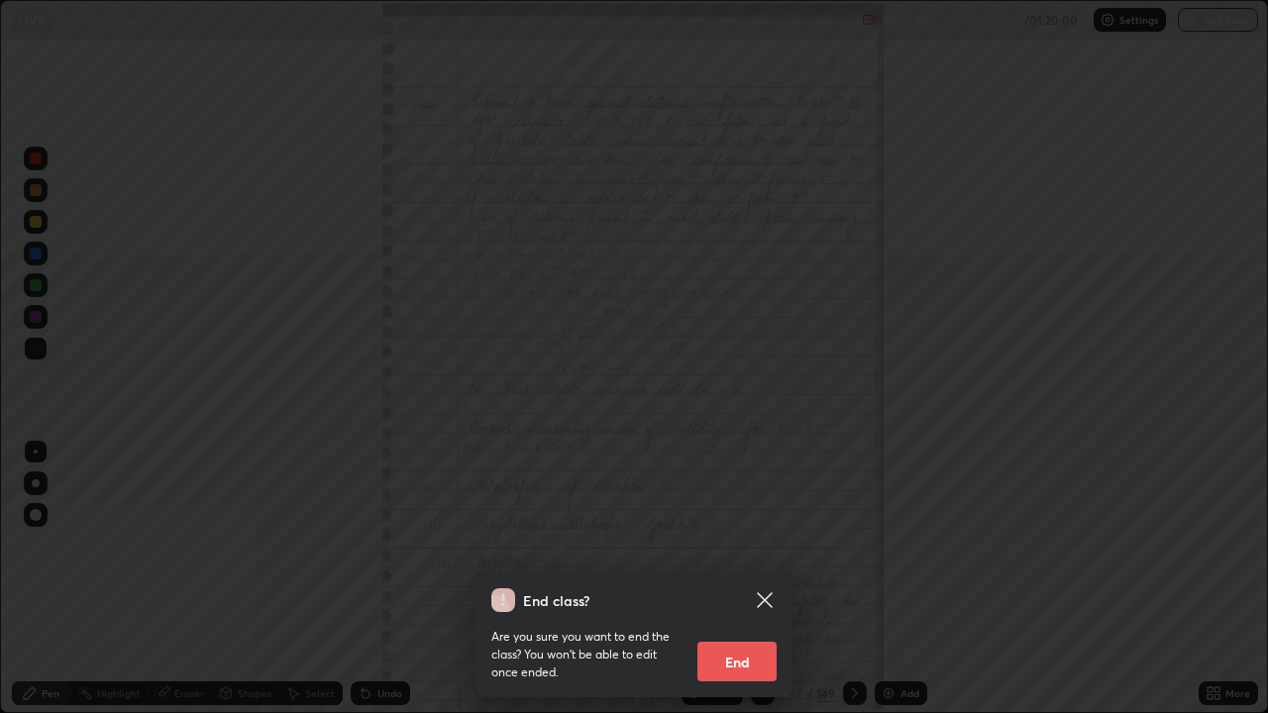
click at [750, 578] on button "End" at bounding box center [736, 662] width 79 height 40
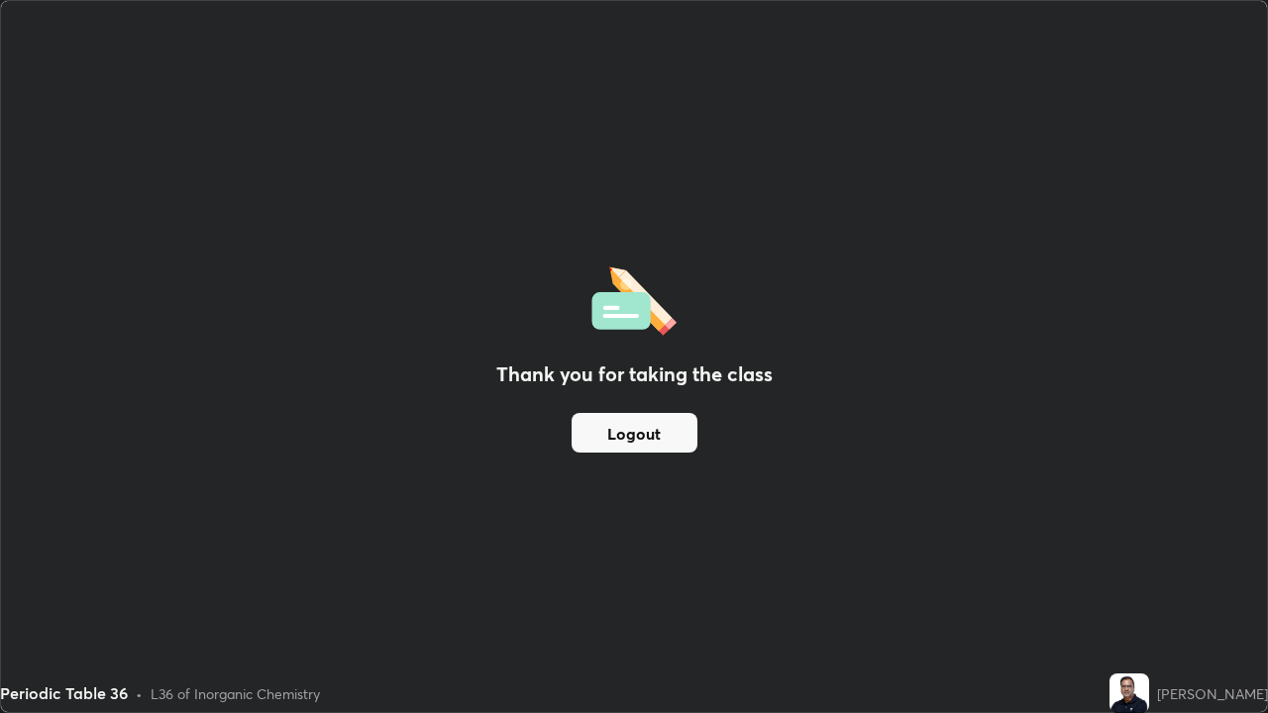
click at [658, 443] on button "Logout" at bounding box center [634, 433] width 126 height 40
click at [649, 443] on button "Logout" at bounding box center [634, 433] width 126 height 40
